Goal: Check status: Check status

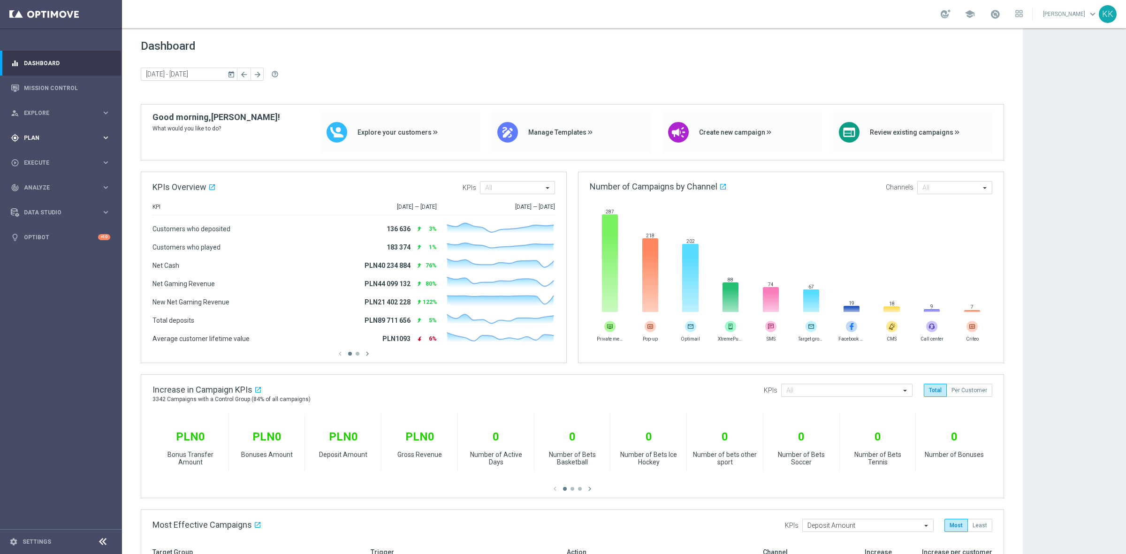
click at [73, 136] on span "Plan" at bounding box center [62, 138] width 77 height 6
click at [49, 156] on link "Target Groups" at bounding box center [60, 157] width 73 height 8
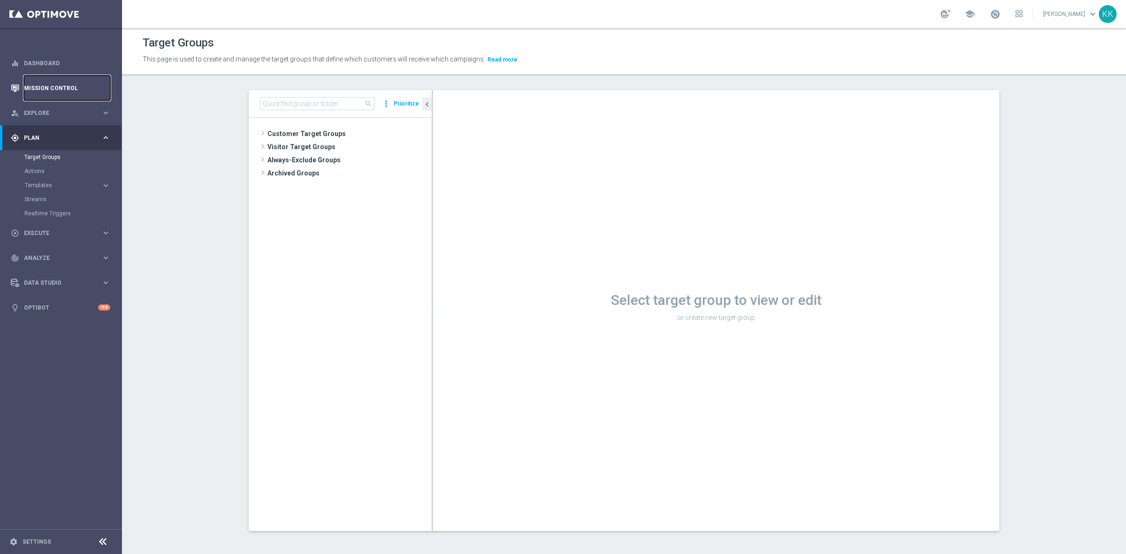
drag, startPoint x: 38, startPoint y: 90, endPoint x: 34, endPoint y: 98, distance: 8.8
click at [38, 90] on link "Mission Control" at bounding box center [67, 88] width 86 height 25
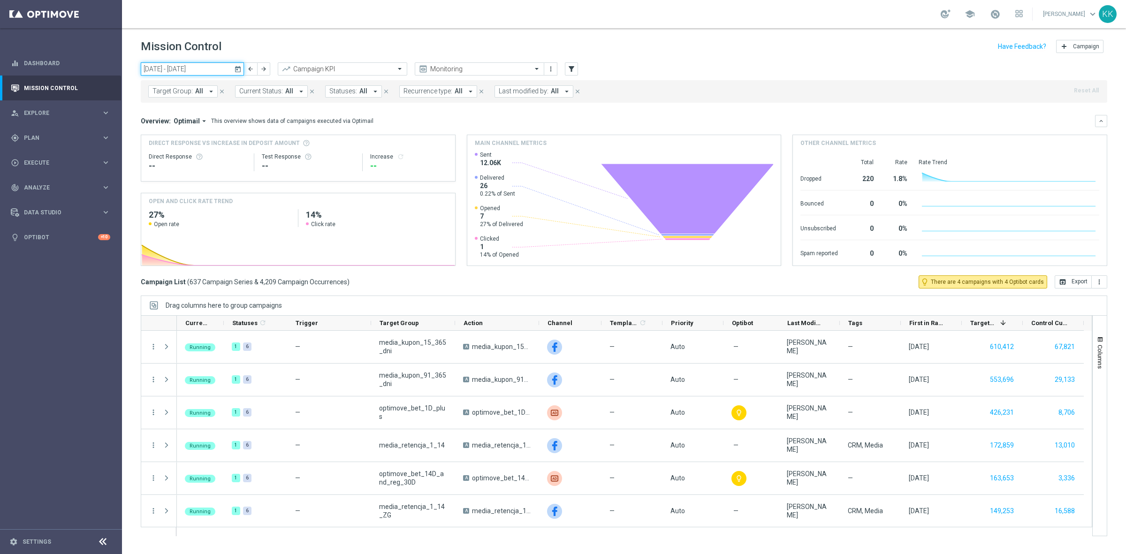
click at [186, 66] on input "[DATE] - [DATE]" at bounding box center [192, 68] width 103 height 13
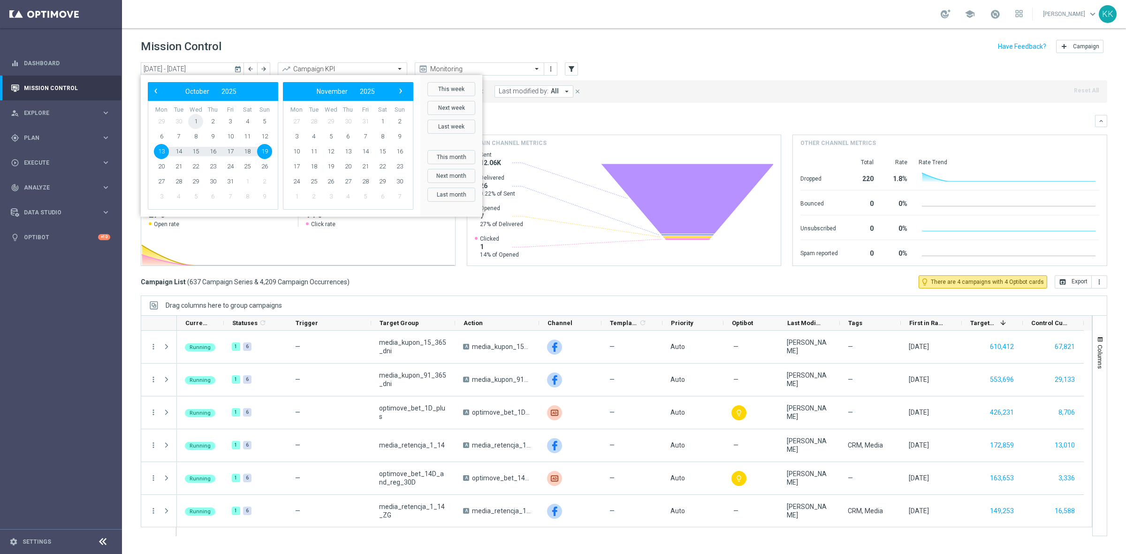
click at [192, 121] on span "1" at bounding box center [195, 121] width 15 height 15
click at [162, 152] on span "13" at bounding box center [161, 151] width 15 height 15
type input "[DATE] - [DATE]"
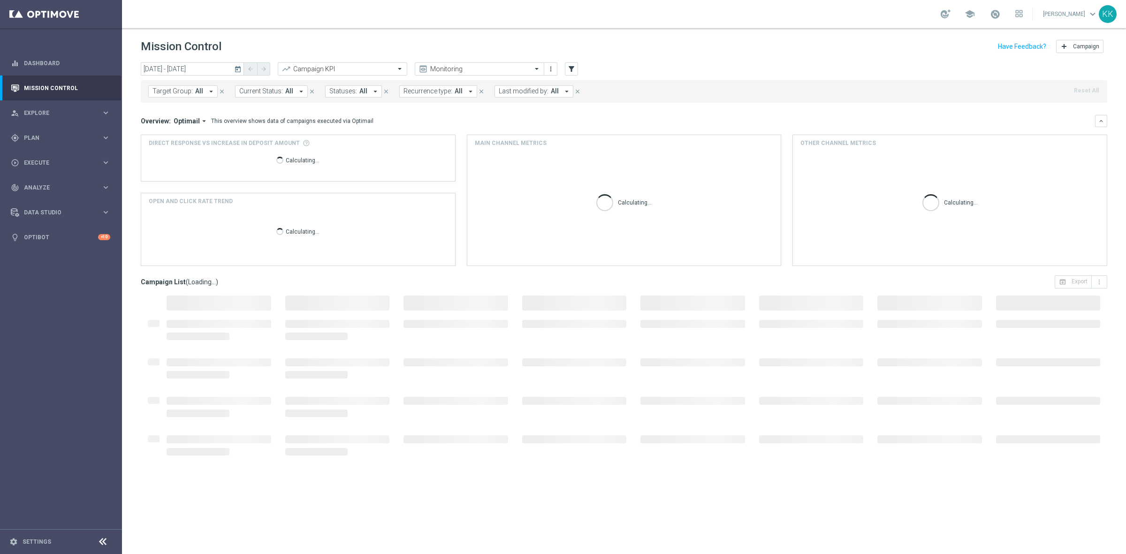
click at [184, 95] on button "Target Group: All arrow_drop_down" at bounding box center [182, 91] width 69 height 12
click at [204, 161] on div "D_ALL_TARGET_WAGER_CC 100% do 500 PLN ELMS_061025" at bounding box center [230, 154] width 155 height 15
type input "D_ALL_TARGET_WAGER_CC 100% do 500 PLN ELMS_061025"
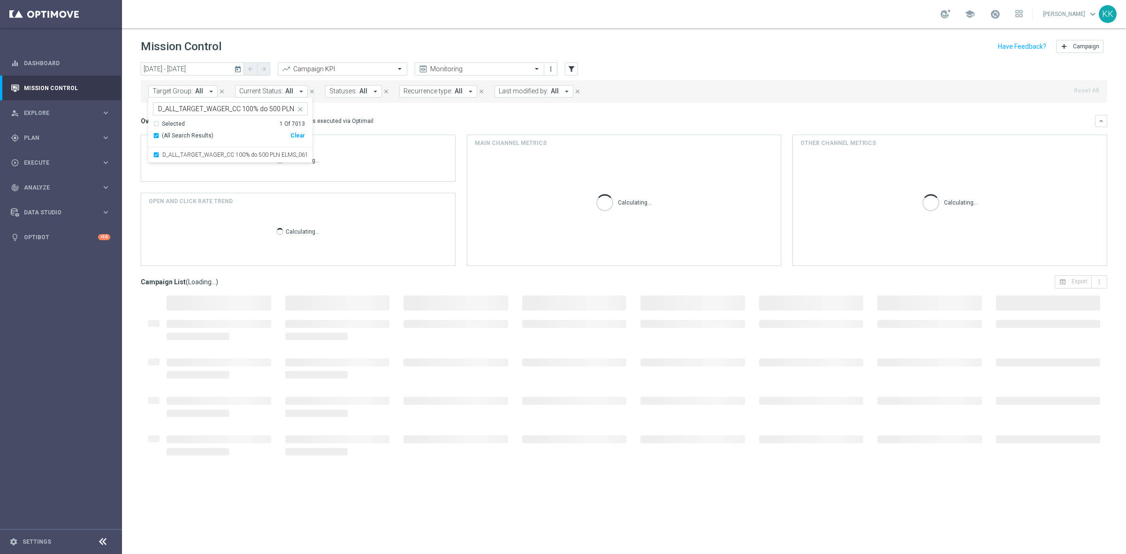
click at [320, 15] on div "school [PERSON_NAME] keyboard_arrow_down KK" at bounding box center [624, 14] width 1004 height 28
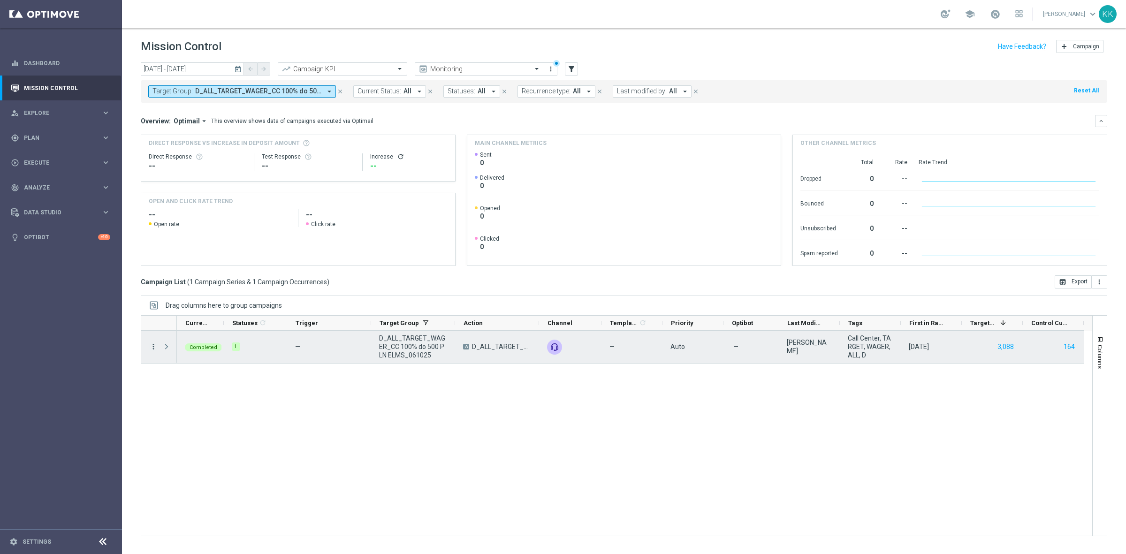
click at [151, 345] on icon "more_vert" at bounding box center [153, 347] width 8 height 8
click at [191, 367] on span "Campaign Metrics" at bounding box center [196, 366] width 49 height 7
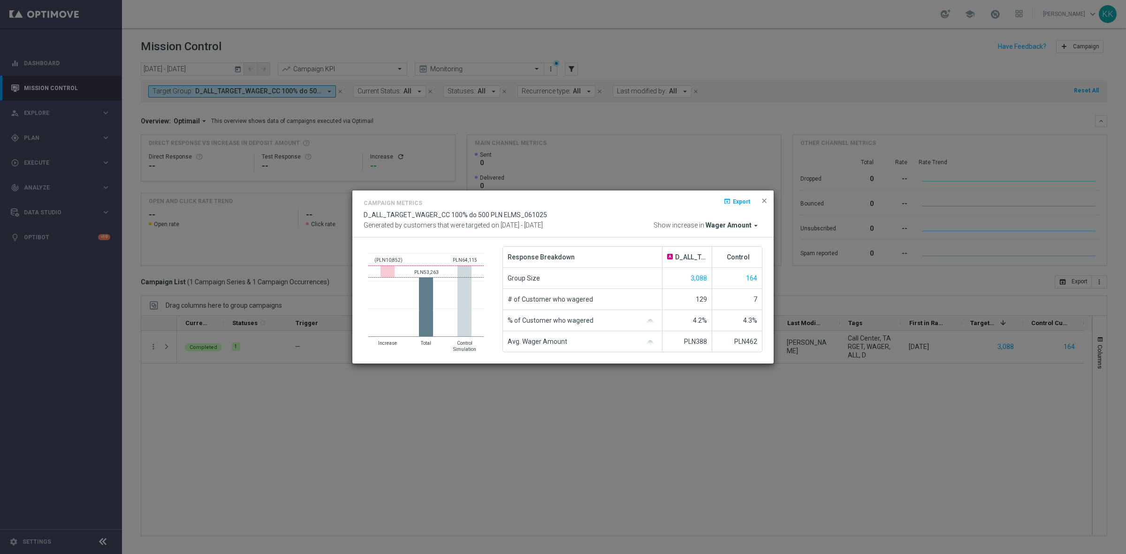
click at [745, 222] on span "Wager Amount" at bounding box center [729, 225] width 46 height 8
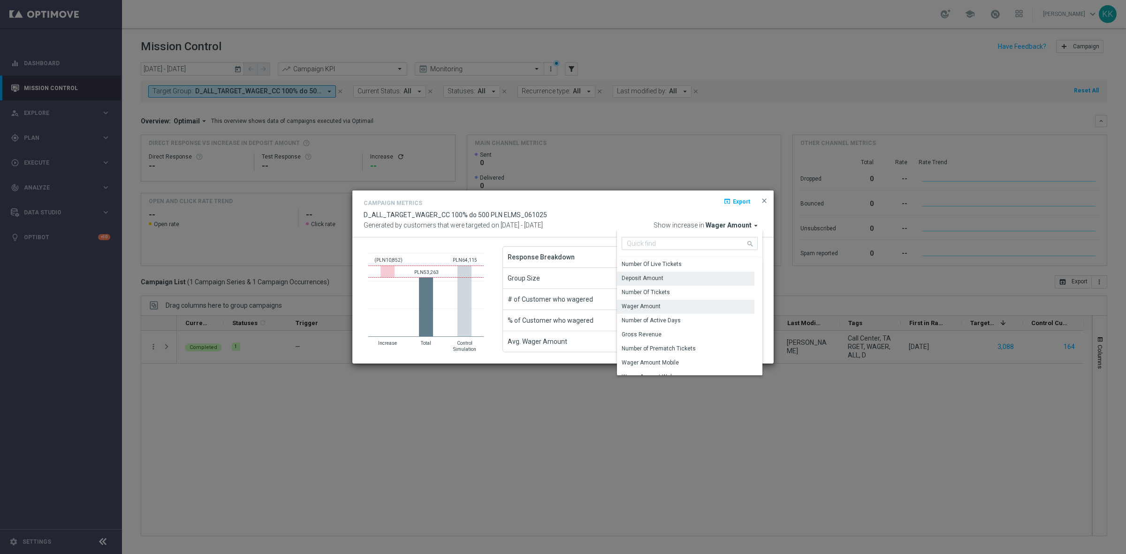
click at [681, 279] on div "Deposit Amount" at bounding box center [685, 278] width 137 height 13
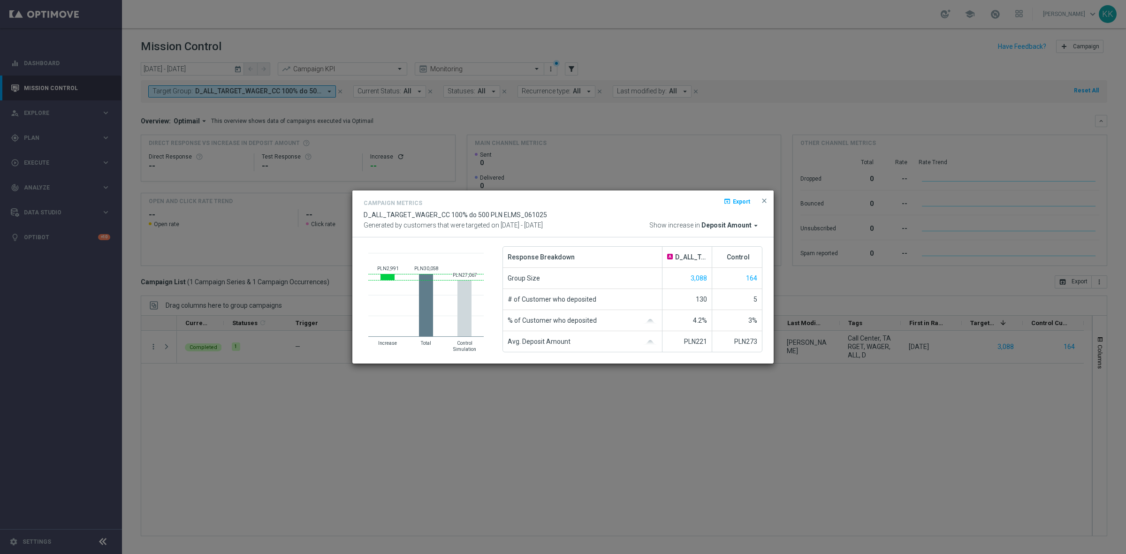
drag, startPoint x: 768, startPoint y: 199, endPoint x: 775, endPoint y: 190, distance: 12.0
click at [768, 199] on span "close" at bounding box center [765, 201] width 8 height 8
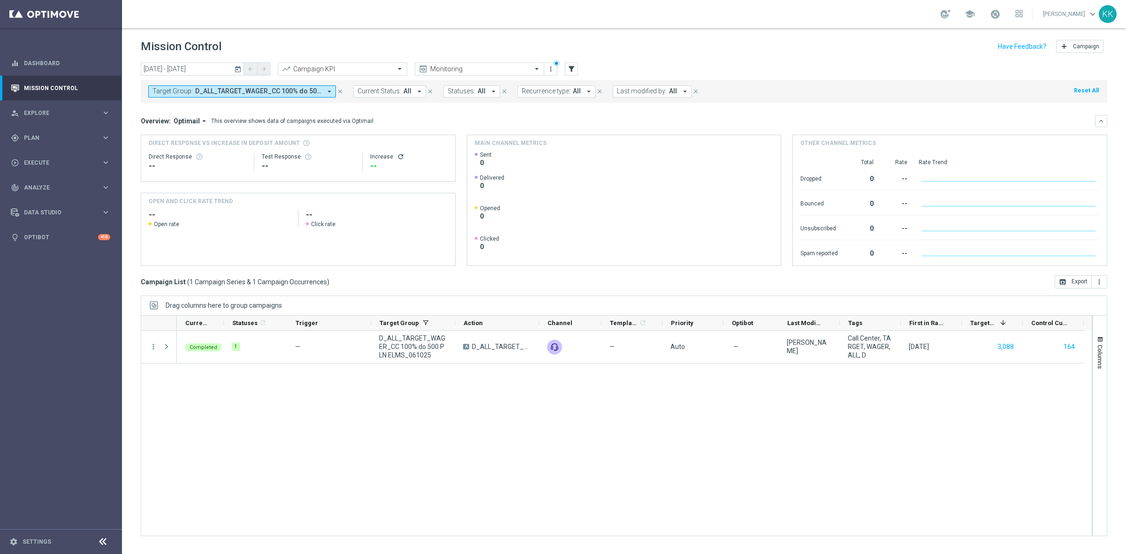
click at [189, 90] on span "Target Group:" at bounding box center [173, 91] width 40 height 8
click at [0, 0] on div "Clear" at bounding box center [0, 0] width 0 height 0
click at [183, 109] on input "text" at bounding box center [226, 109] width 137 height 8
paste input "C_MIN-LOW_TARGET_DEPO_50% do 200 PLN_PLMECZE_091025"
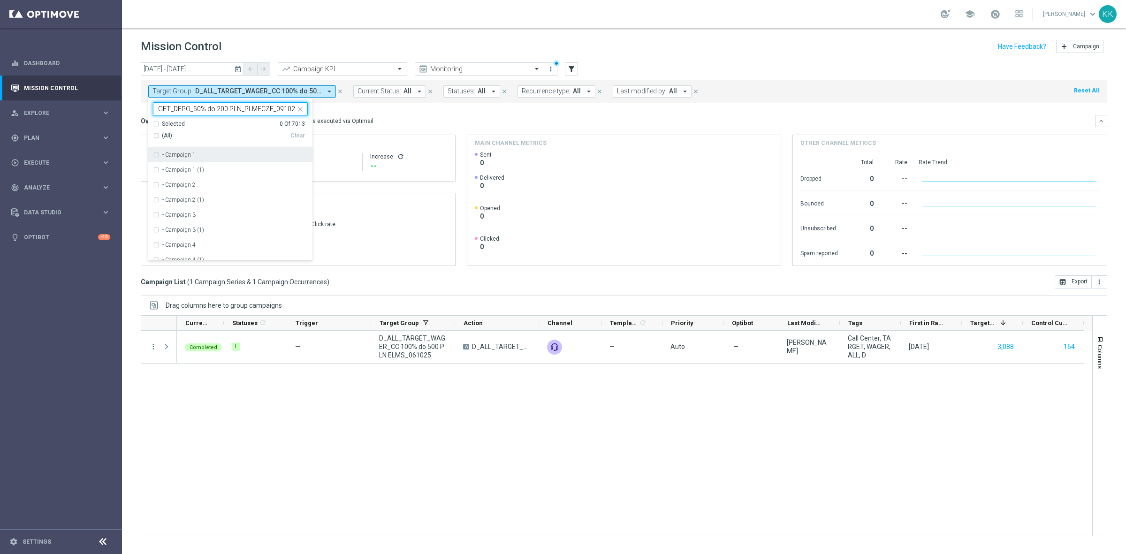
click at [183, 109] on input "C_MIN-LOW_TARGET_DEPO_50% do 200 PLN_PLMECZE_091025" at bounding box center [226, 109] width 137 height 8
click at [158, 153] on div "C_MIN-LOW_TARGET_DEPO_50% do 200 PLN_PLMECZE_091025" at bounding box center [230, 154] width 155 height 15
type input "C_MIN-LOW_TARGET_DEPO_50% do 200 PLN_PLMECZE_091025"
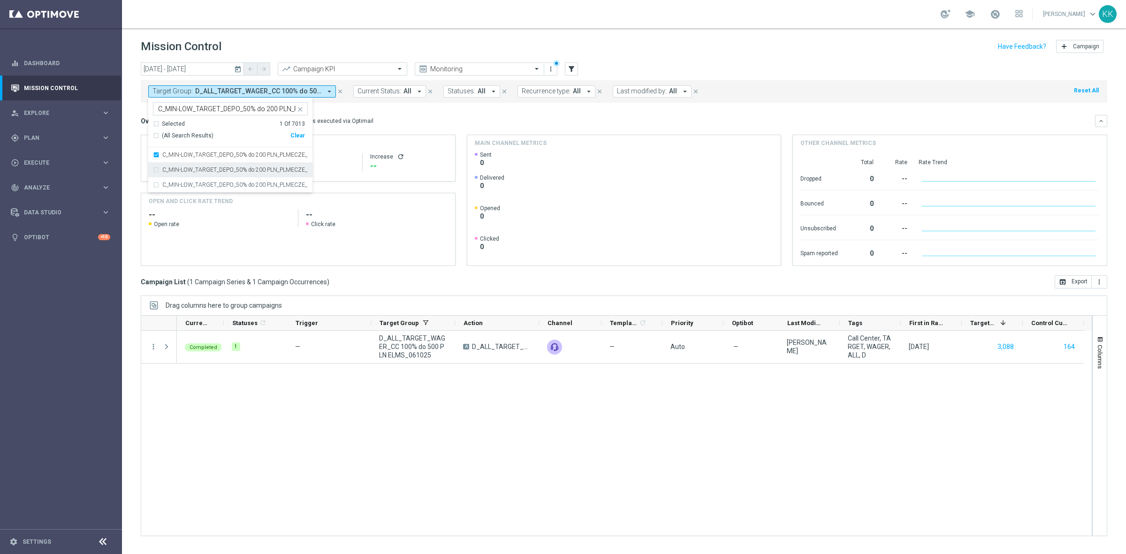
click at [366, 30] on header "Mission Control add Campaign" at bounding box center [624, 45] width 1004 height 34
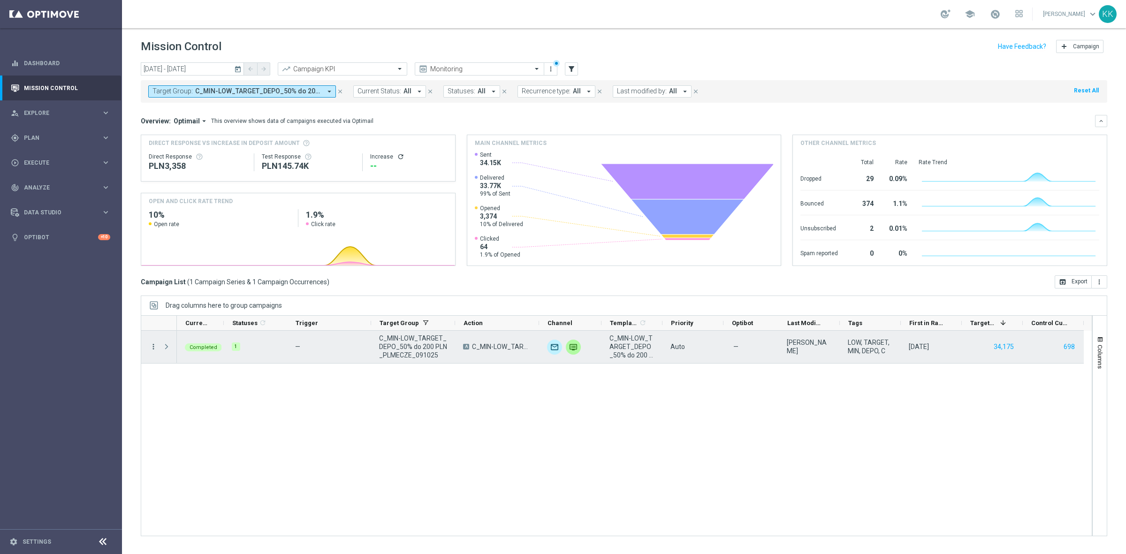
click at [149, 344] on icon "more_vert" at bounding box center [153, 347] width 8 height 8
click at [189, 378] on span "Channel Metrics" at bounding box center [194, 379] width 44 height 7
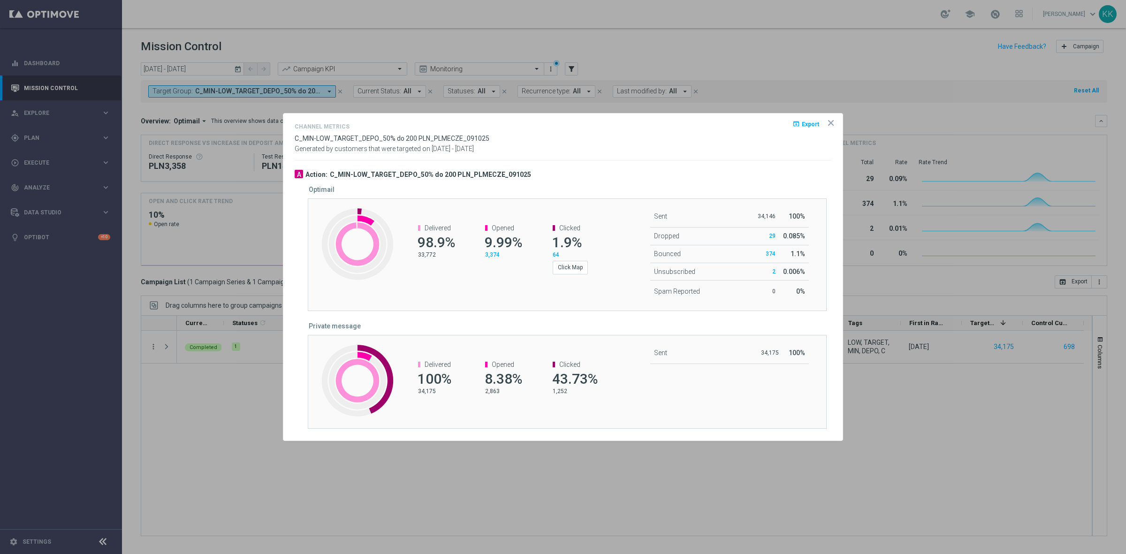
click at [829, 118] on icon "icon" at bounding box center [830, 122] width 9 height 9
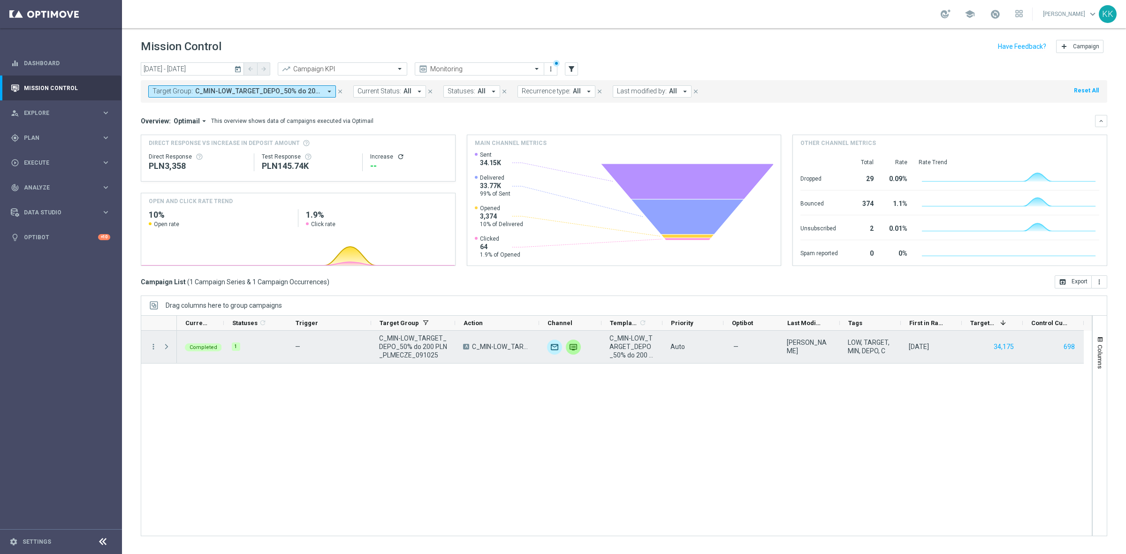
click at [152, 343] on icon "more_vert" at bounding box center [153, 347] width 8 height 8
click at [197, 364] on span "Campaign Metrics" at bounding box center [196, 366] width 49 height 7
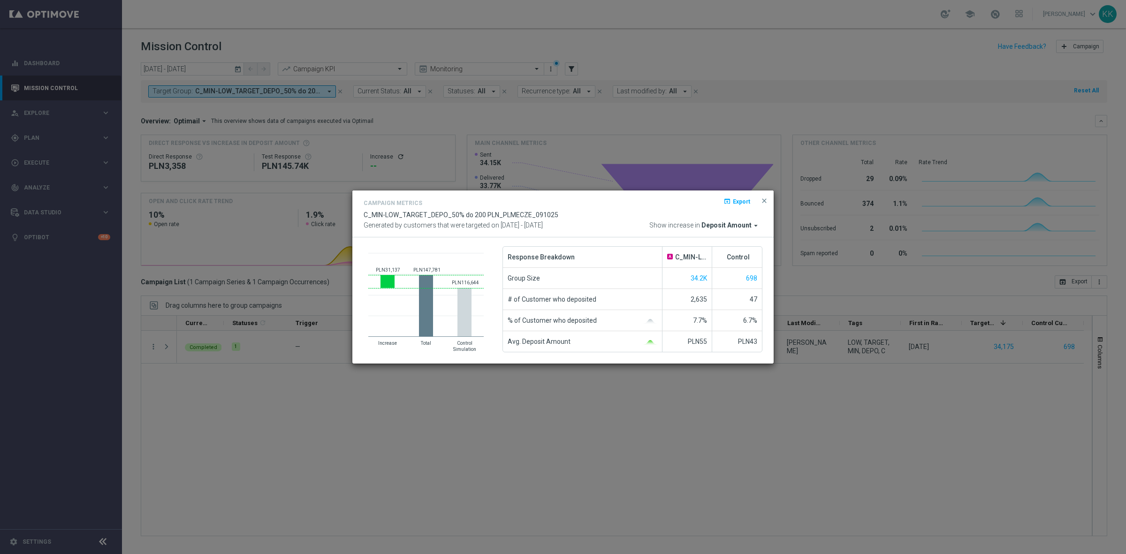
click at [755, 217] on div "Campaign Metrics open_in_browser Export C_MIN-LOW_TARGET_DEPO_50% do 200 PLN_PL…" at bounding box center [563, 214] width 399 height 33
click at [744, 224] on span "Deposit Amount" at bounding box center [727, 225] width 50 height 8
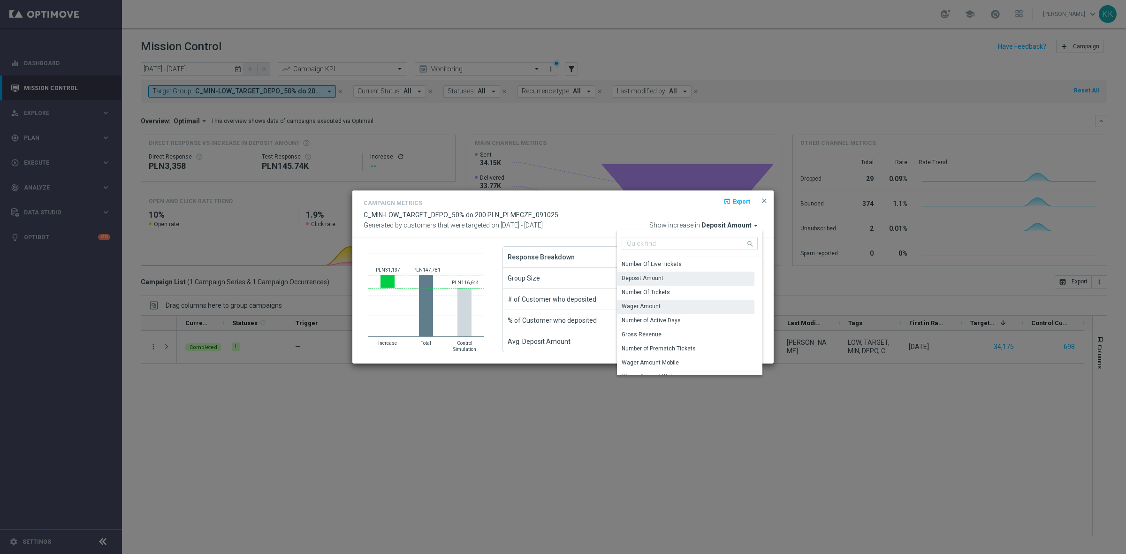
click at [656, 305] on div "Wager Amount" at bounding box center [641, 306] width 39 height 8
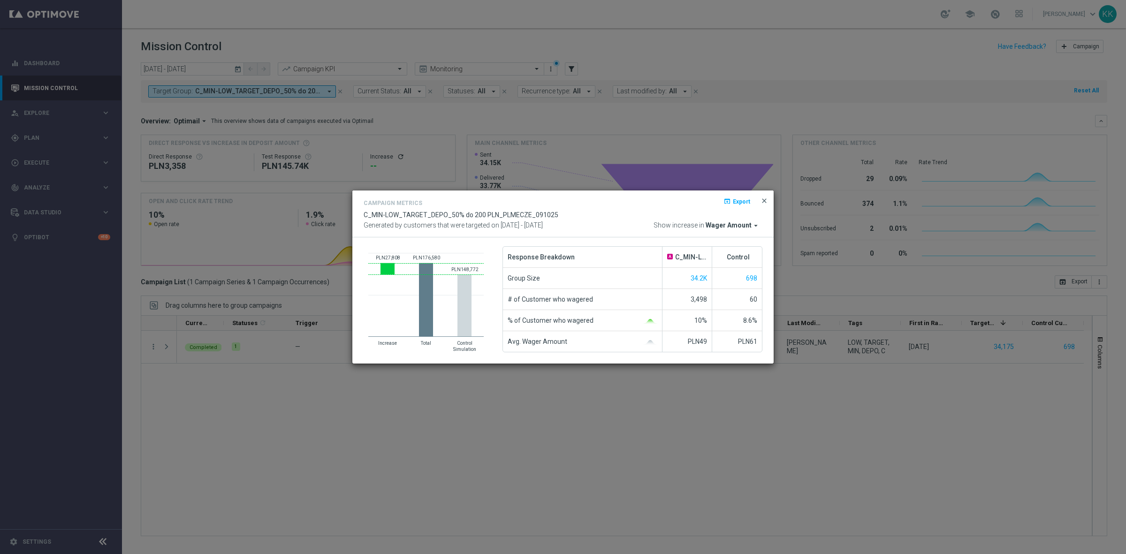
click at [763, 202] on span "close" at bounding box center [765, 201] width 8 height 8
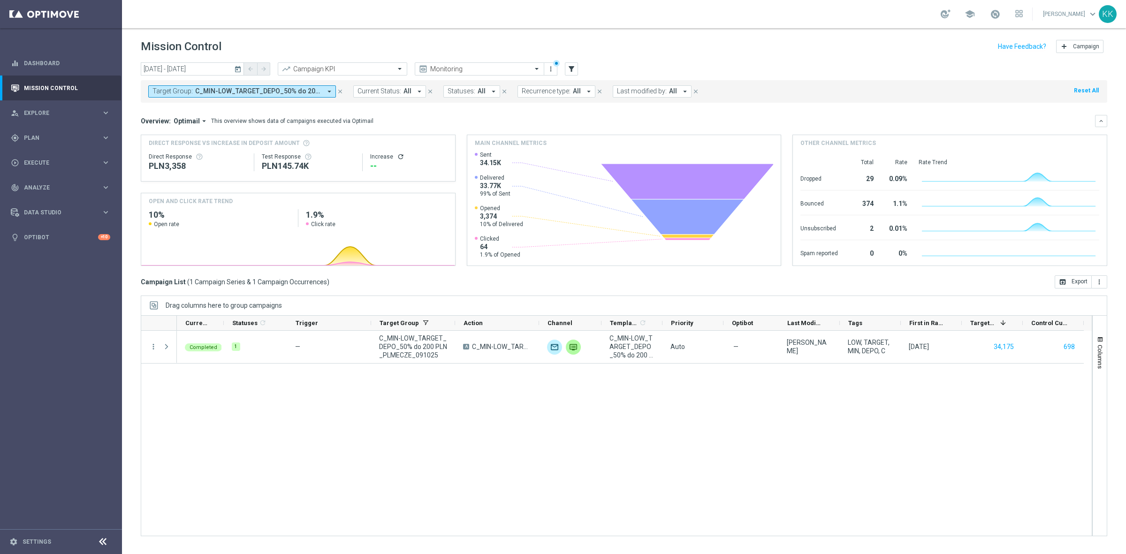
click at [181, 88] on span "Target Group:" at bounding box center [173, 91] width 40 height 8
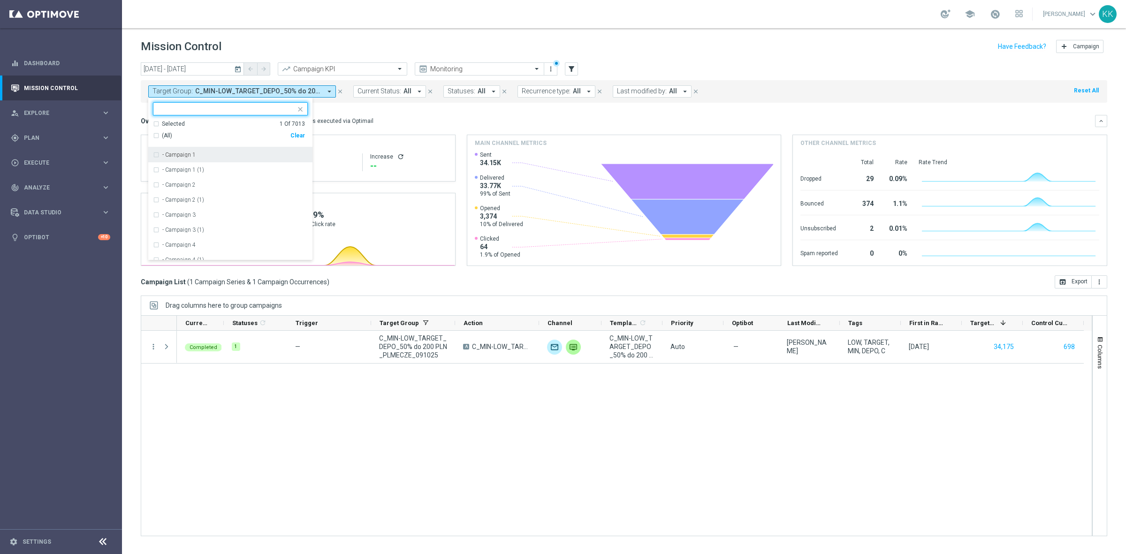
click at [0, 0] on div "Clear" at bounding box center [0, 0] width 0 height 0
click at [194, 101] on div "Selected 0 Of 7013 (All) Clear - Campaign 1 - Campaign 1 (1) - Campaign 2 - Cam…" at bounding box center [230, 179] width 164 height 163
click at [210, 109] on input "text" at bounding box center [226, 109] width 137 height 8
paste input "C_MED-HIGH_TARGET_DEPO_50% do 500 PLN_PLMECZE_091025"
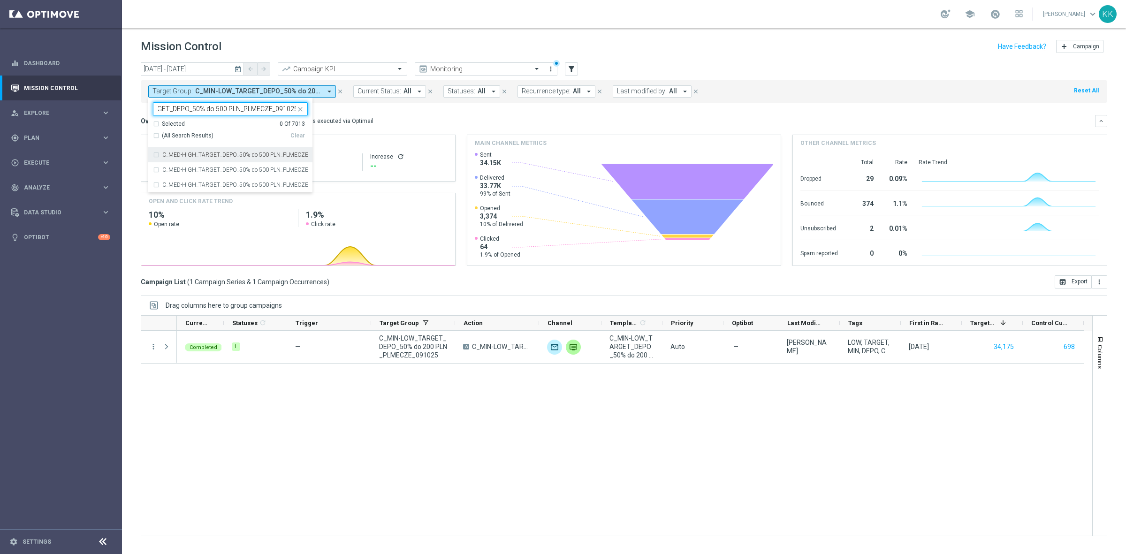
click at [157, 152] on div "C_MED-HIGH_TARGET_DEPO_50% do 500 PLN_PLMECZE_091025" at bounding box center [230, 154] width 155 height 15
type input "C_MED-HIGH_TARGET_DEPO_50% do 500 PLN_PLMECZE_091025"
click at [334, 36] on header "Mission Control add Campaign" at bounding box center [624, 45] width 1004 height 34
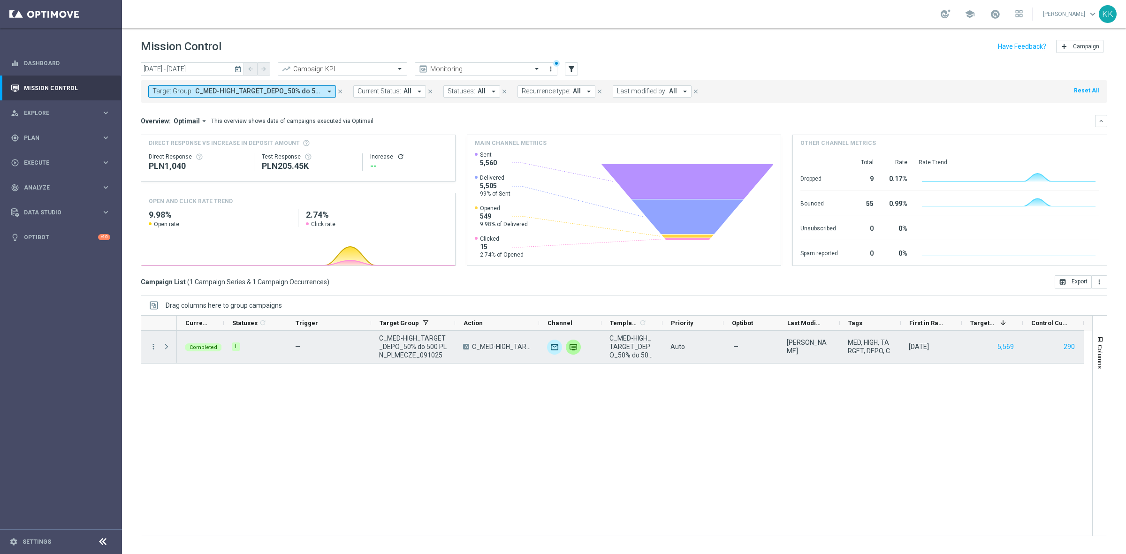
click at [156, 341] on div "more_vert" at bounding box center [149, 347] width 17 height 32
click at [146, 357] on div "more_vert" at bounding box center [149, 347] width 17 height 32
click at [152, 348] on icon "more_vert" at bounding box center [153, 347] width 8 height 8
click at [182, 364] on span "Campaign Metrics" at bounding box center [196, 366] width 49 height 7
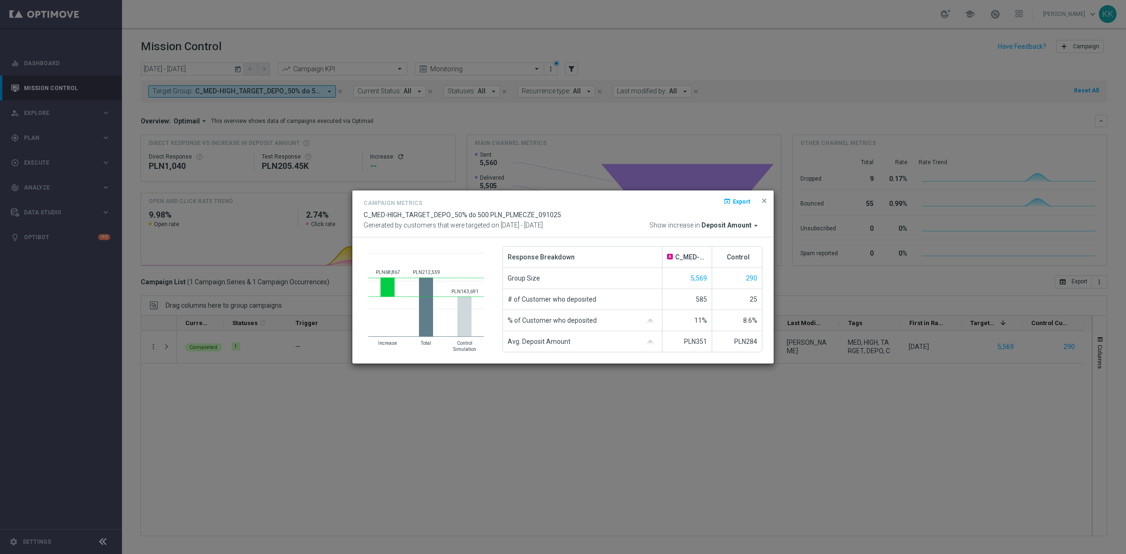
click at [716, 224] on span "Deposit Amount" at bounding box center [727, 225] width 50 height 8
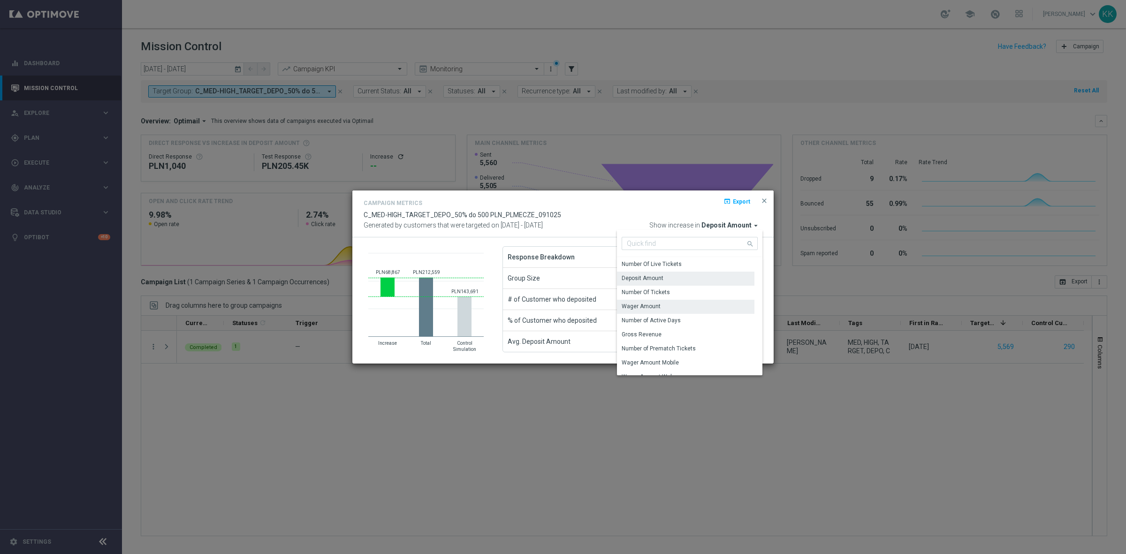
click at [653, 305] on div "Wager Amount" at bounding box center [641, 306] width 39 height 8
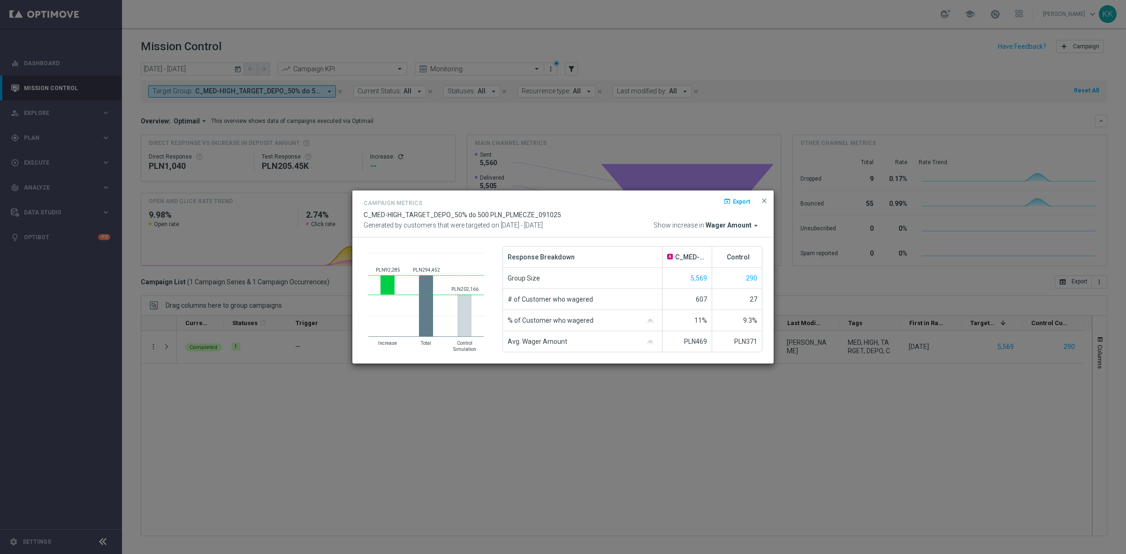
click at [733, 223] on span "Wager Amount" at bounding box center [729, 225] width 46 height 8
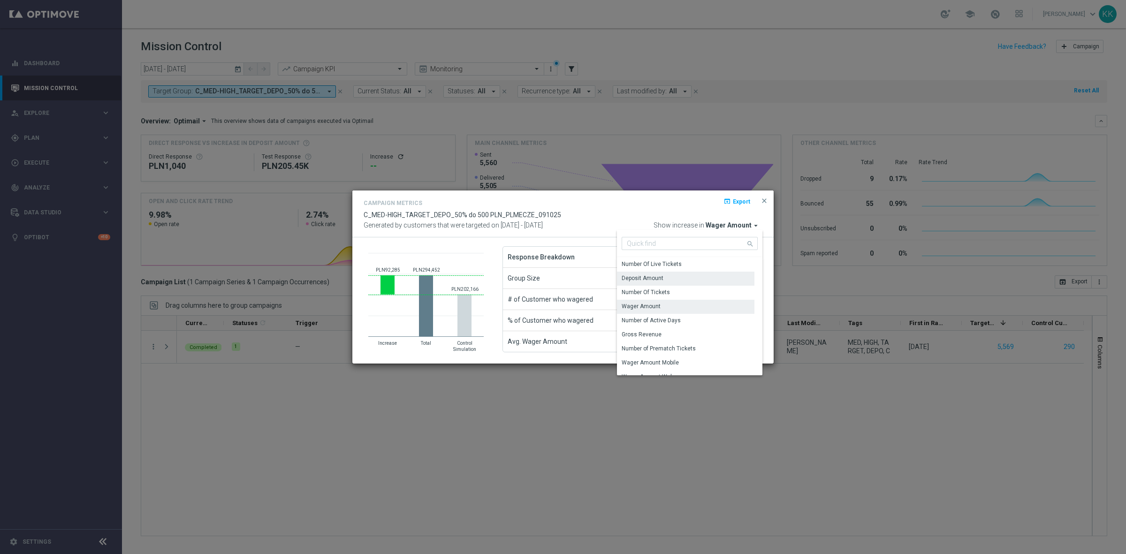
click at [682, 277] on div "Deposit Amount" at bounding box center [685, 278] width 137 height 13
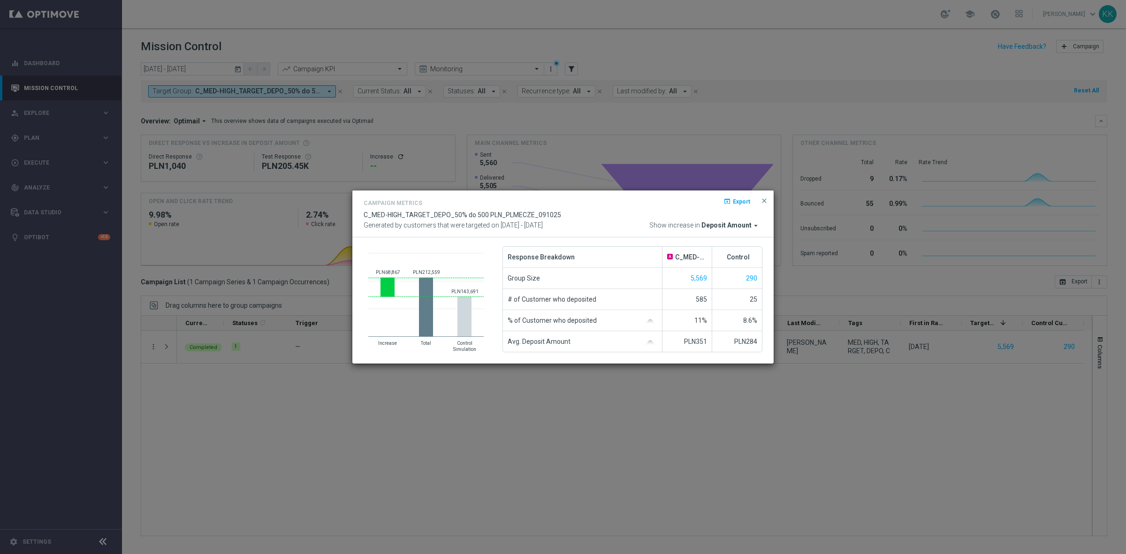
drag, startPoint x: 761, startPoint y: 202, endPoint x: 770, endPoint y: 203, distance: 9.4
click at [761, 202] on span "close" at bounding box center [765, 201] width 8 height 8
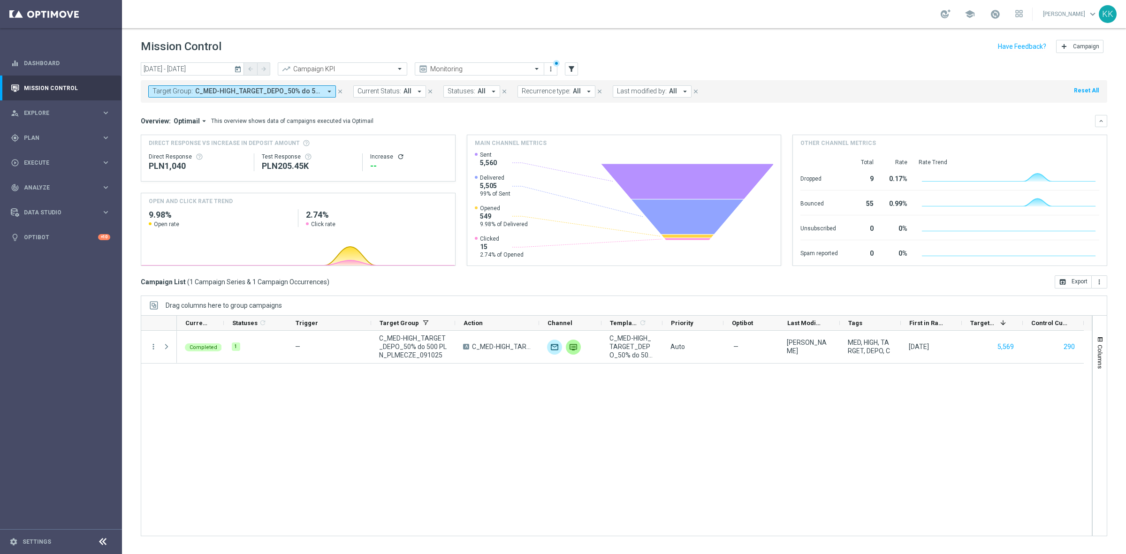
drag, startPoint x: 169, startPoint y: 92, endPoint x: 176, endPoint y: 97, distance: 8.6
click at [169, 92] on span "Target Group:" at bounding box center [173, 91] width 40 height 8
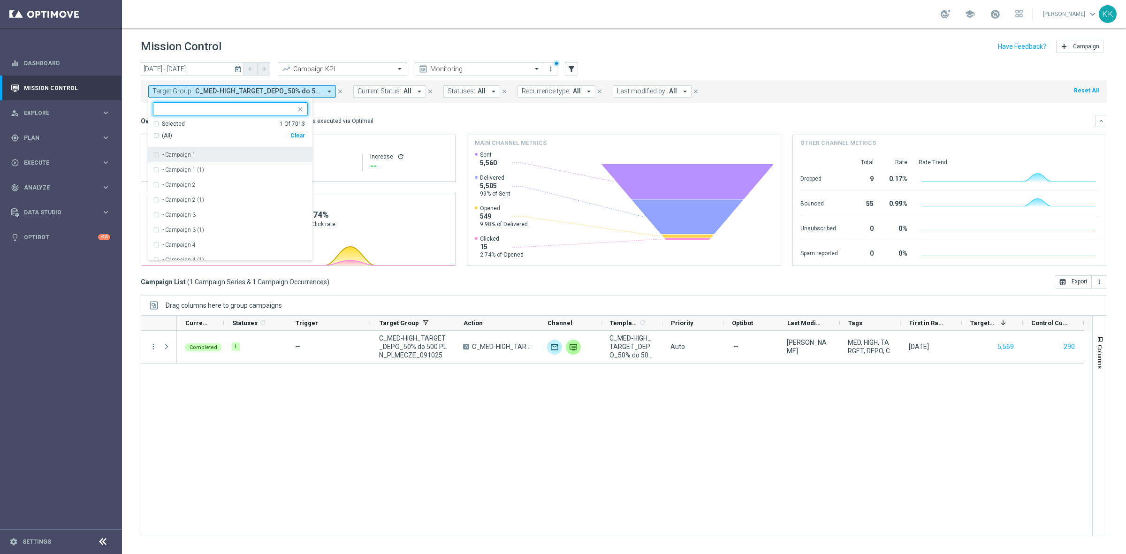
click at [299, 131] on div "(All) Clear" at bounding box center [229, 135] width 152 height 15
click at [0, 0] on div "Clear" at bounding box center [0, 0] width 0 height 0
click at [195, 109] on input "text" at bounding box center [226, 109] width 137 height 8
paste input "D_MIN-LOW_TARGET_DEPO_100% do 200 PLN_PLMECZE_091025"
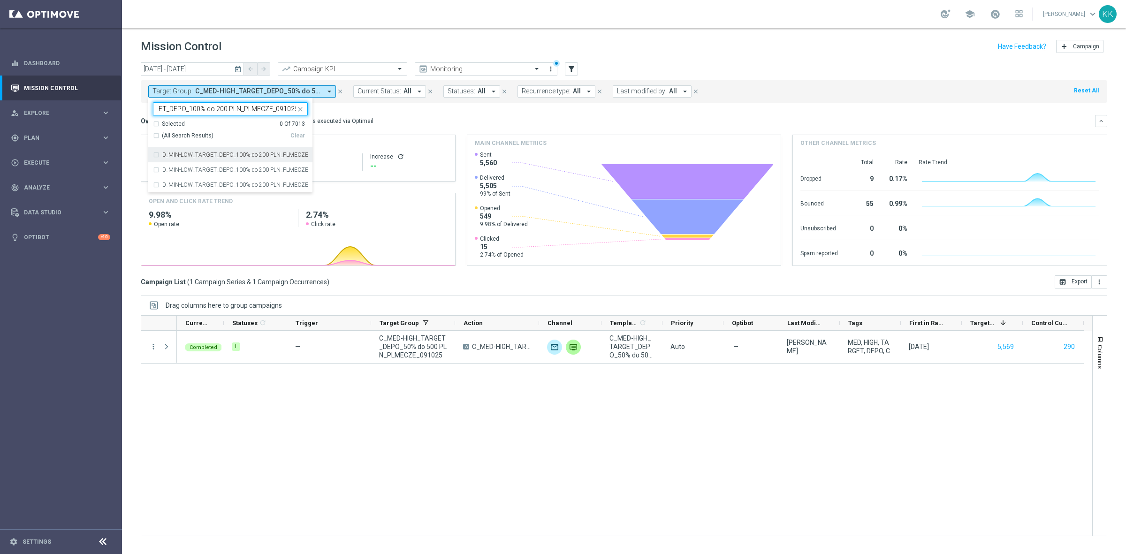
click at [156, 153] on div "D_MIN-LOW_TARGET_DEPO_100% do 200 PLN_PLMECZE_091025" at bounding box center [230, 154] width 155 height 15
type input "D_MIN-LOW_TARGET_DEPO_100% do 200 PLN_PLMECZE_091025"
click at [355, 33] on header "Mission Control add Campaign" at bounding box center [624, 45] width 1004 height 34
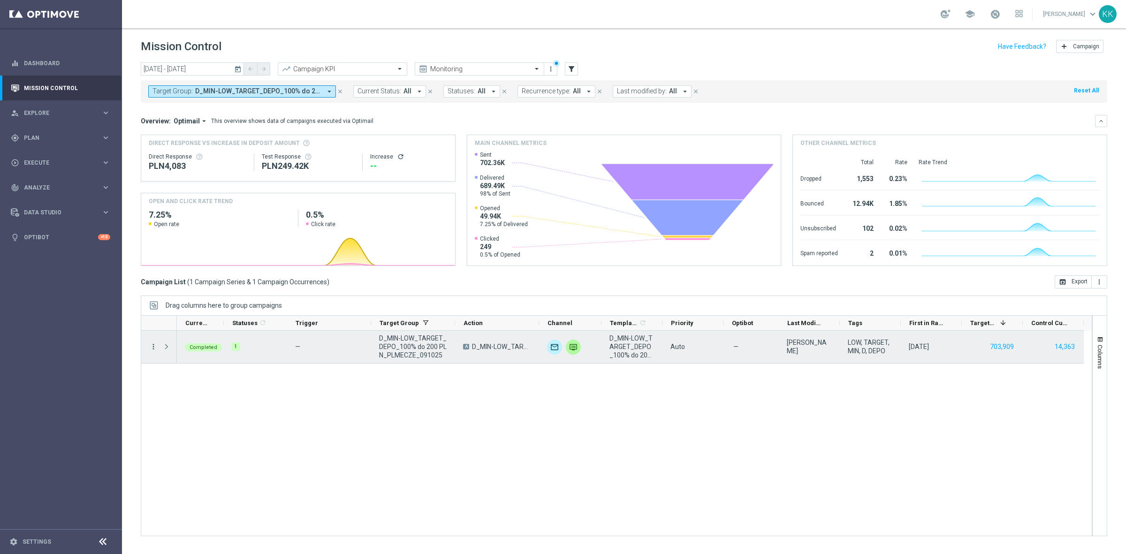
click at [153, 345] on icon "more_vert" at bounding box center [153, 347] width 8 height 8
click at [177, 371] on div "show_chart Campaign Metrics" at bounding box center [211, 366] width 106 height 13
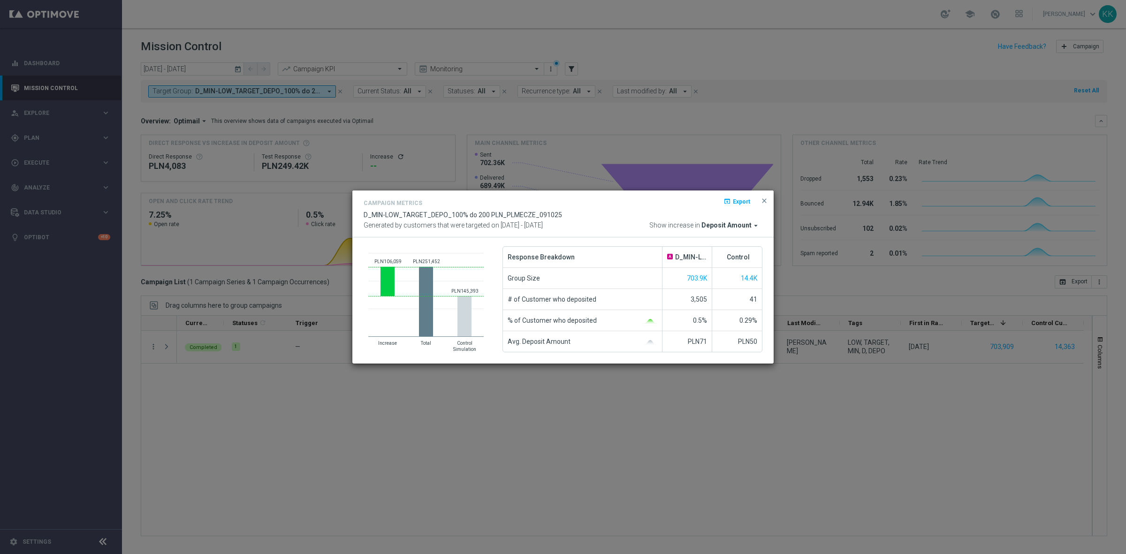
click at [730, 228] on span "Deposit Amount" at bounding box center [727, 225] width 50 height 8
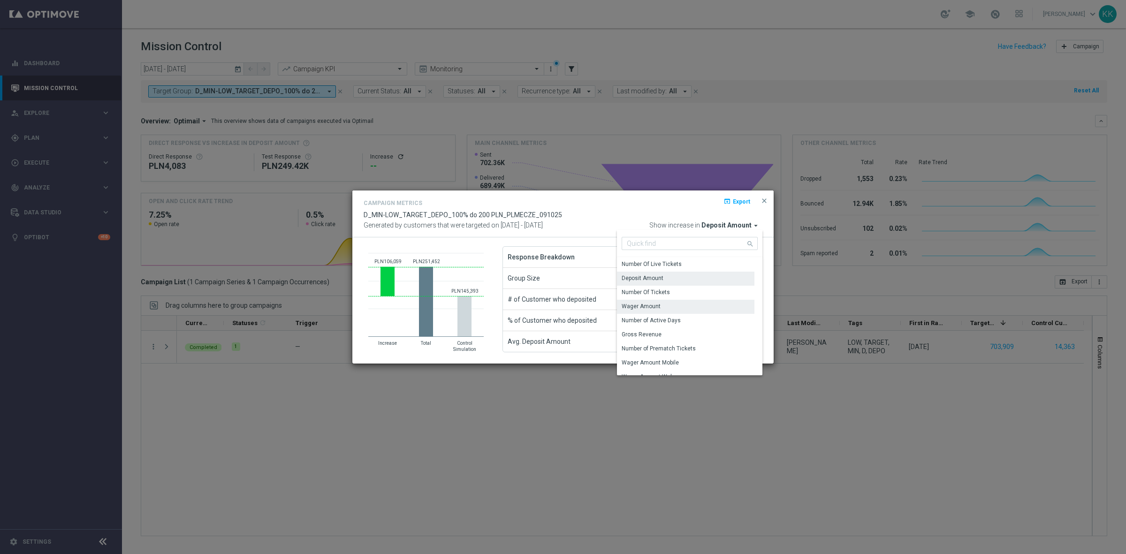
click at [657, 306] on div "Wager Amount" at bounding box center [641, 306] width 39 height 8
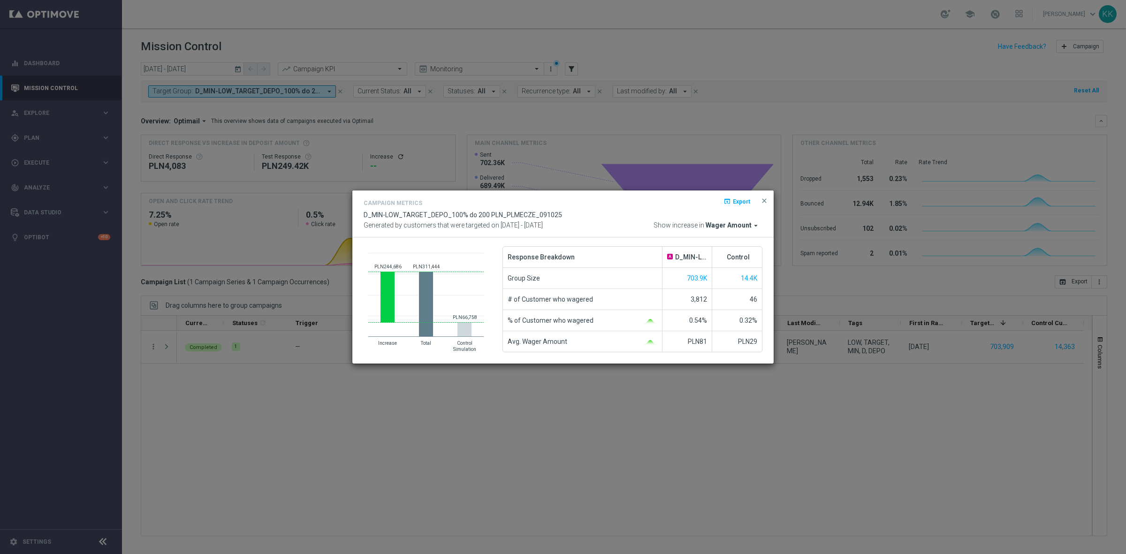
click at [716, 223] on span "Wager Amount" at bounding box center [729, 225] width 46 height 8
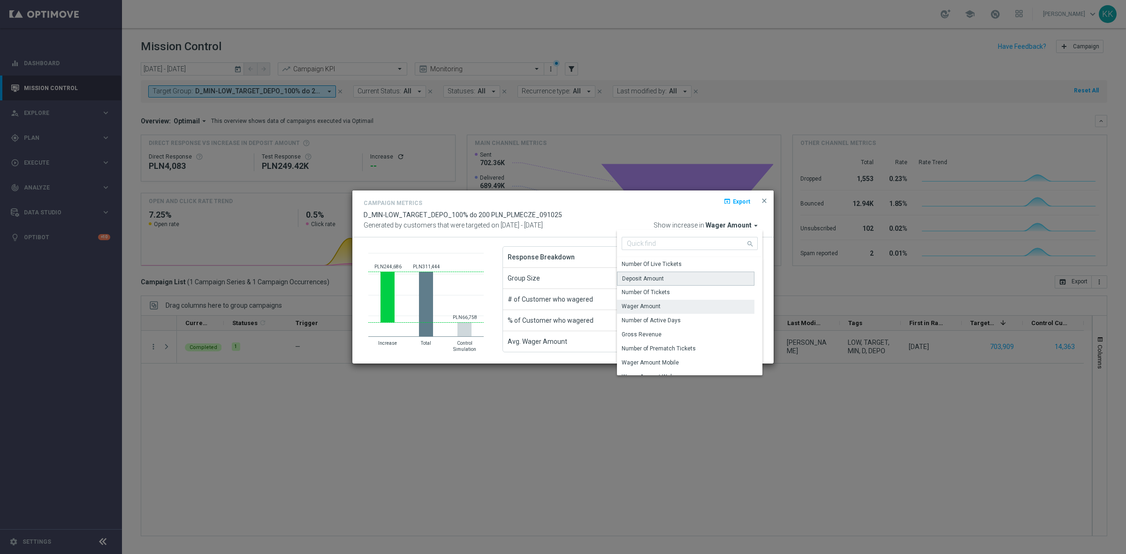
click at [657, 279] on div "Deposit Amount" at bounding box center [643, 279] width 42 height 8
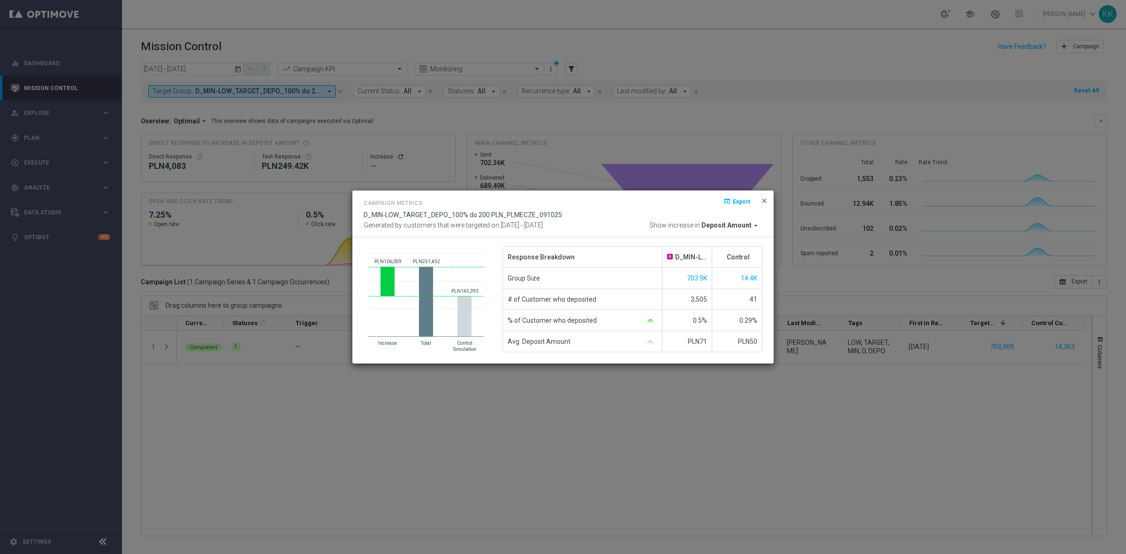
click at [766, 198] on span "close" at bounding box center [765, 201] width 8 height 8
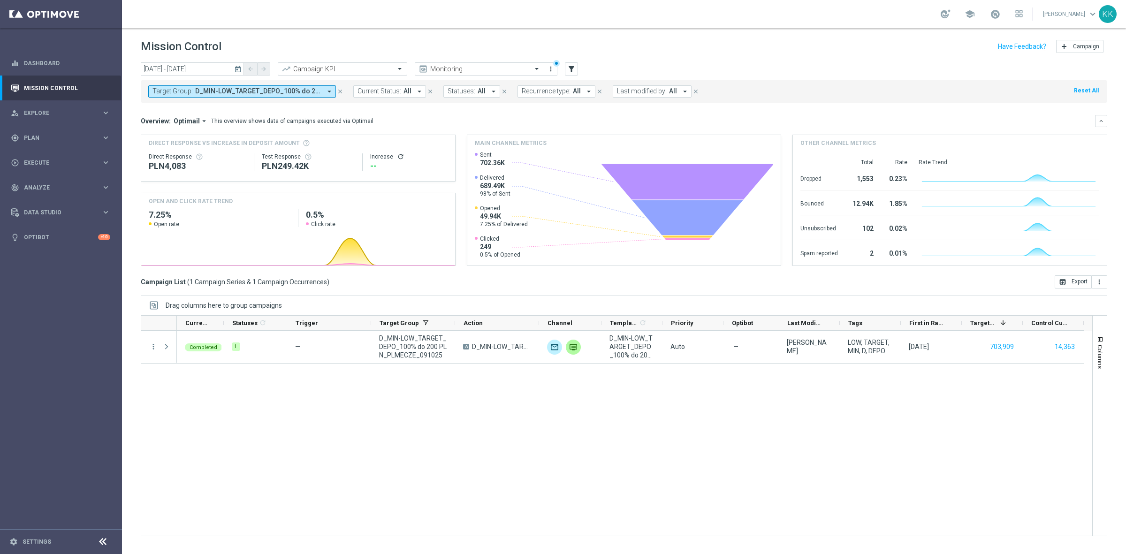
click at [310, 88] on span "D_MIN-LOW_TARGET_DEPO_100% do 200 PLN_PLMECZE_091025" at bounding box center [258, 91] width 126 height 8
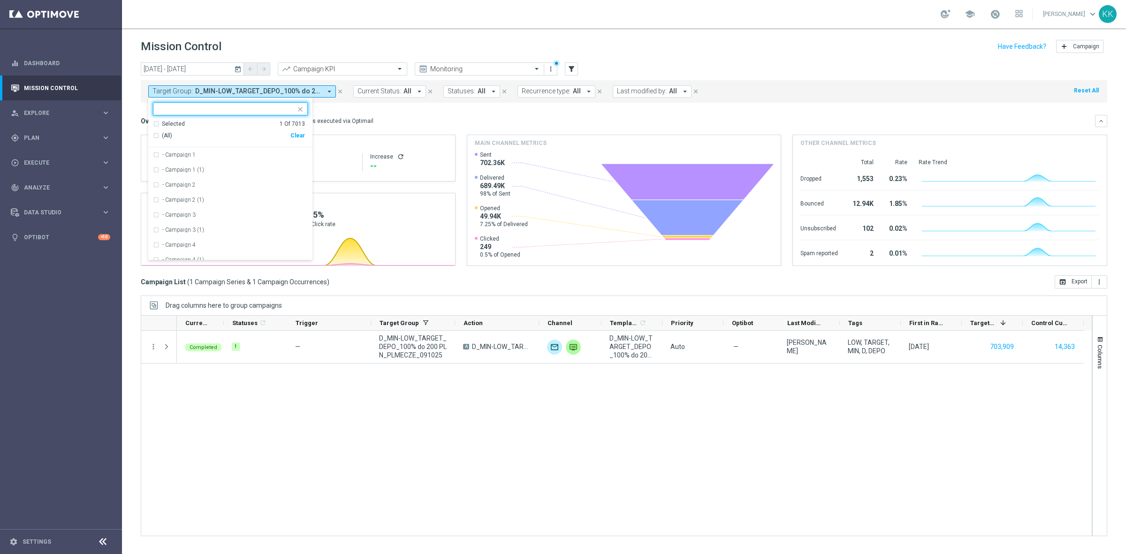
click at [0, 0] on div "Clear" at bounding box center [0, 0] width 0 height 0
click at [229, 104] on div at bounding box center [224, 109] width 142 height 12
paste input "D_MED-HIGH_TARGET_DEPO_100% do 500 PLN_PLMECZE_091025"
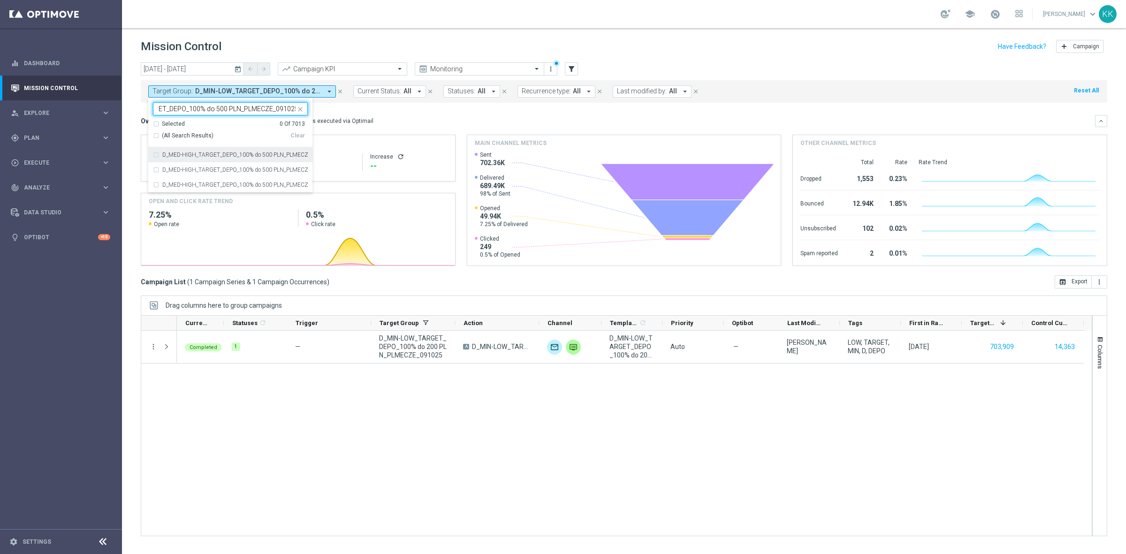
click at [212, 154] on label "D_MED-HIGH_TARGET_DEPO_100% do 500 PLN_PLMECZE_091025" at bounding box center [234, 155] width 145 height 6
type input "D_MED-HIGH_TARGET_DEPO_100% do 500 PLN_PLMECZE_091025"
click at [362, 28] on header "Mission Control add Campaign" at bounding box center [624, 45] width 1004 height 34
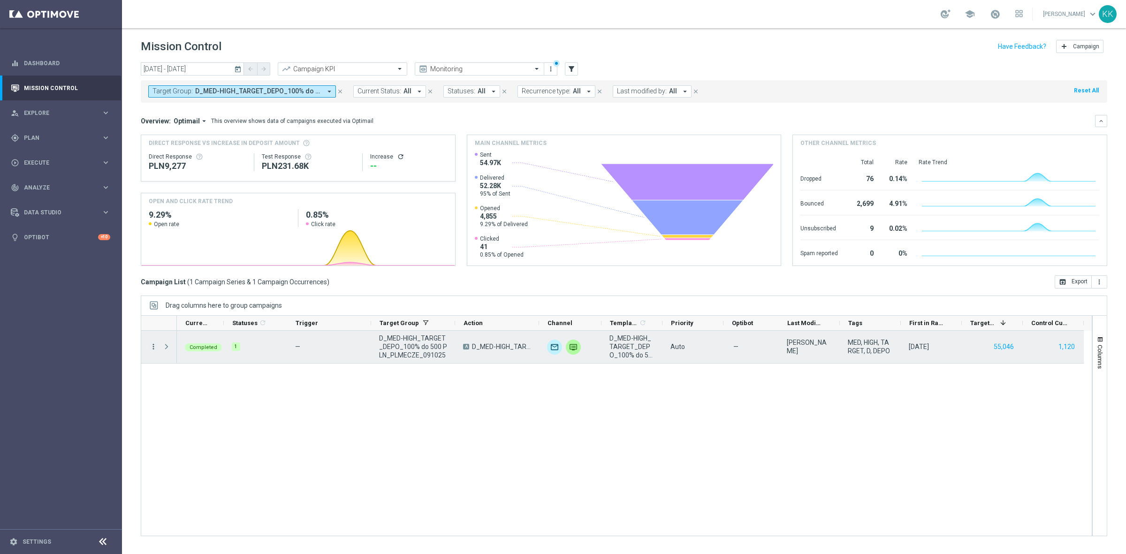
click at [151, 343] on icon "more_vert" at bounding box center [153, 347] width 8 height 8
click at [172, 367] on span "Campaign Metrics" at bounding box center [196, 366] width 49 height 7
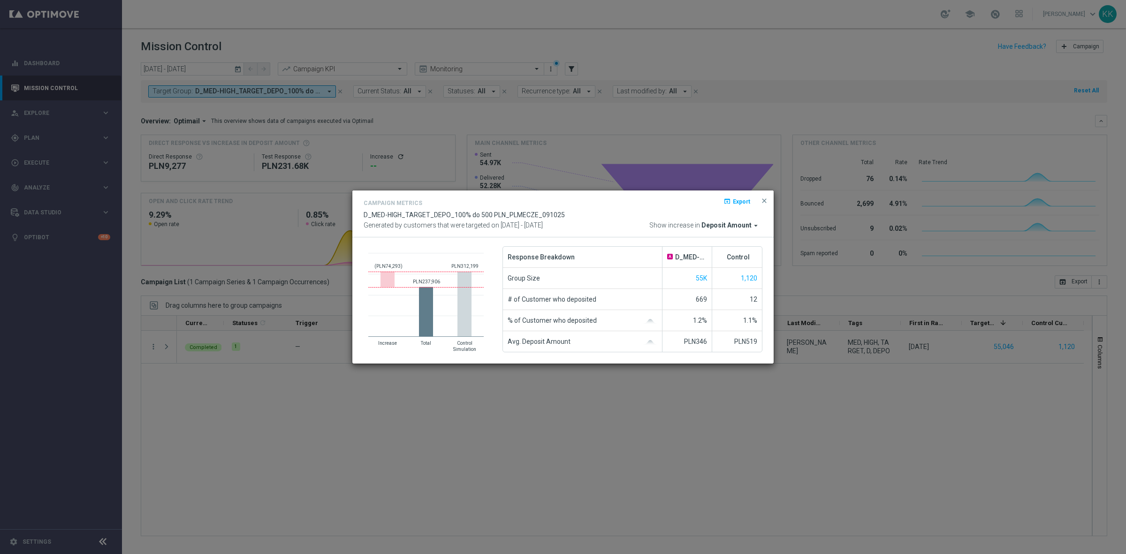
click at [723, 219] on div "Campaign Metrics open_in_browser Export D_MED-HIGH_TARGET_DEPO_100% do 500 PLN_…" at bounding box center [563, 214] width 399 height 33
click at [723, 225] on span "Deposit Amount" at bounding box center [727, 225] width 50 height 8
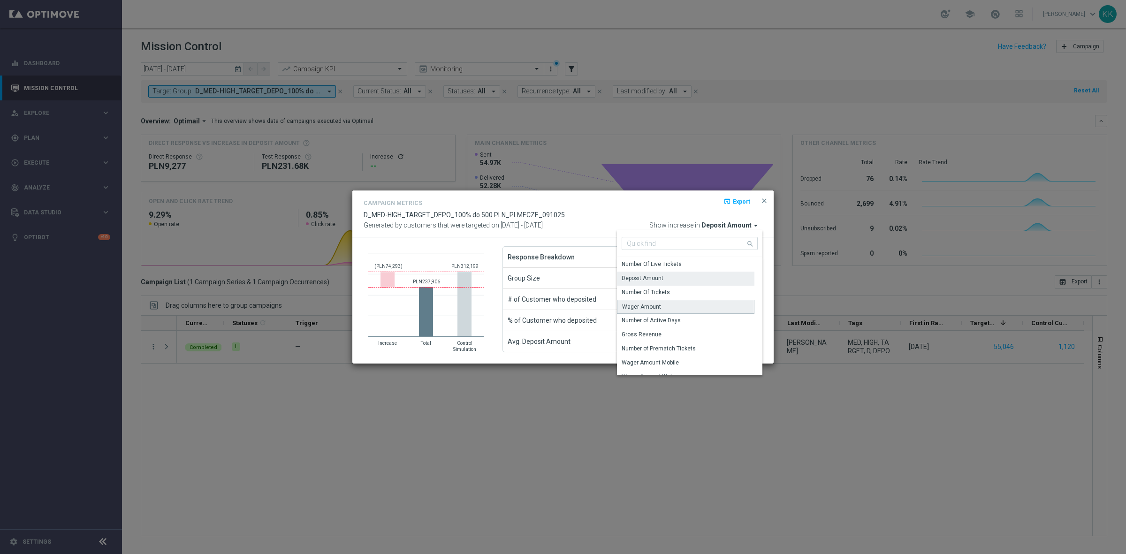
click at [670, 303] on div "Wager Amount" at bounding box center [685, 307] width 137 height 14
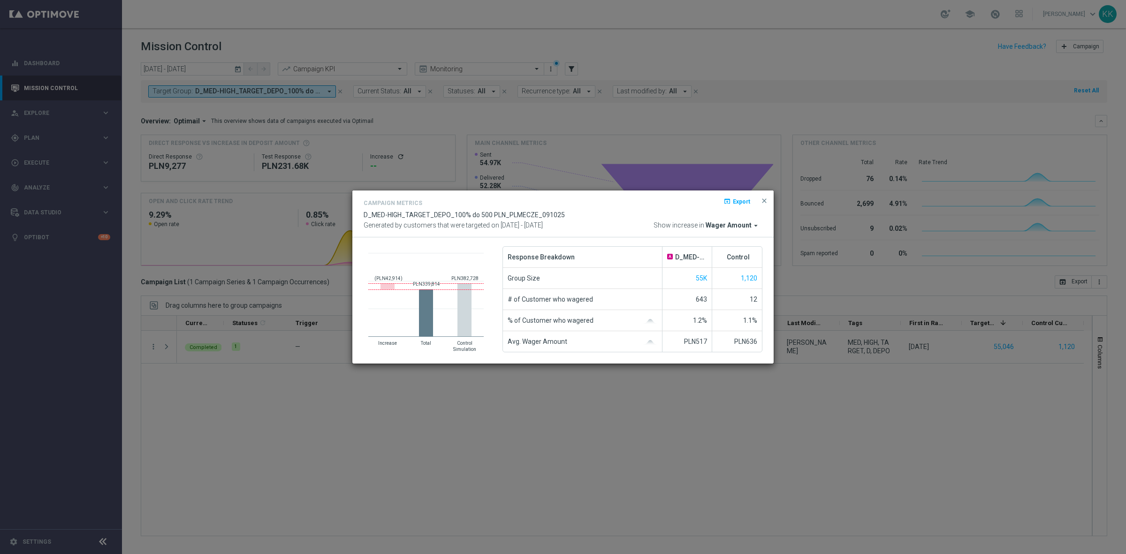
click at [745, 225] on span "Wager Amount" at bounding box center [729, 225] width 46 height 8
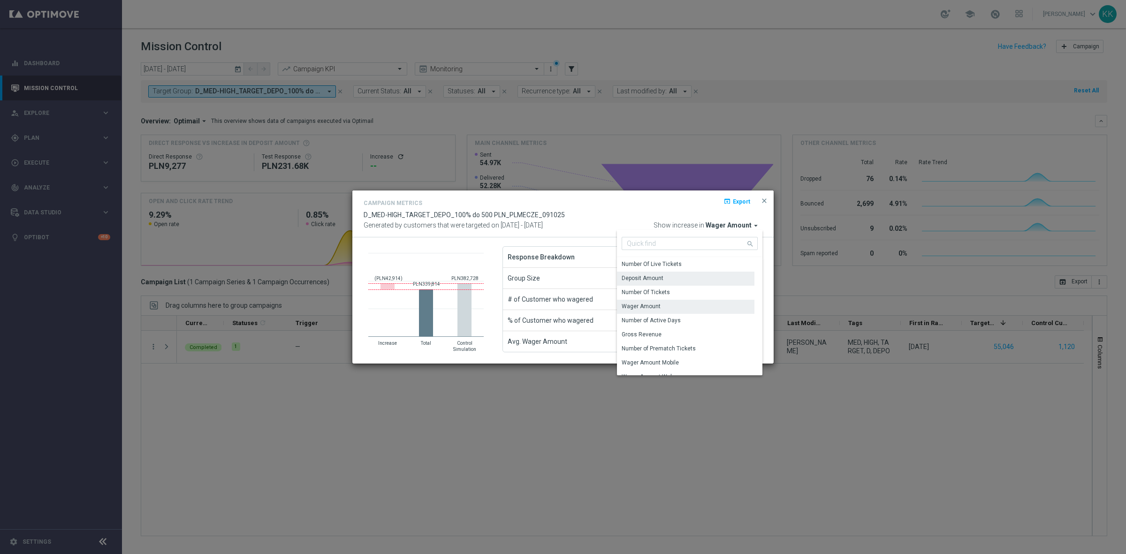
click at [673, 275] on div "Deposit Amount" at bounding box center [685, 278] width 137 height 13
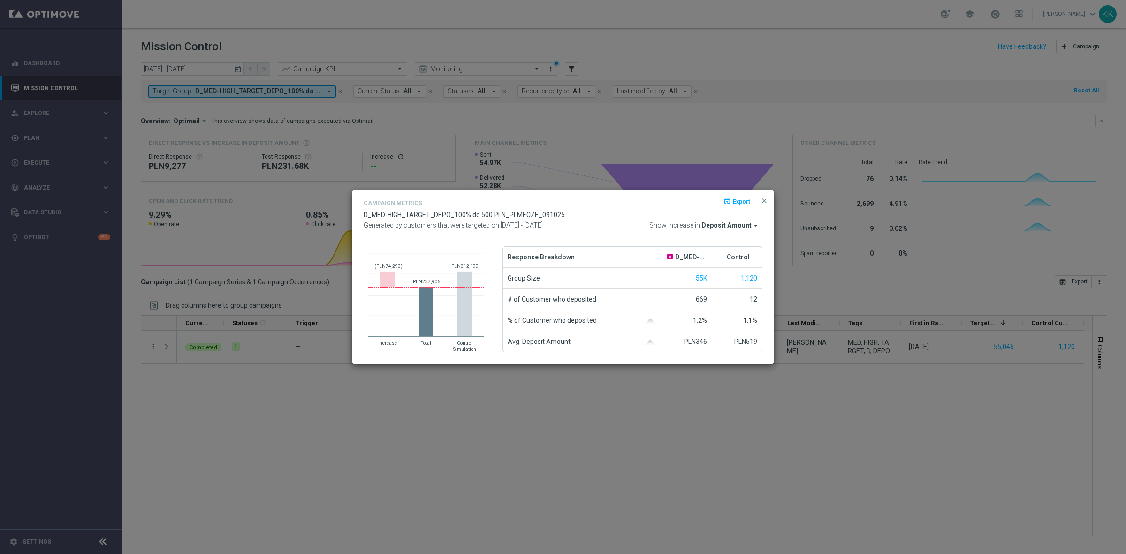
drag, startPoint x: 761, startPoint y: 194, endPoint x: 722, endPoint y: 201, distance: 39.6
click at [761, 195] on button "close" at bounding box center [764, 200] width 9 height 11
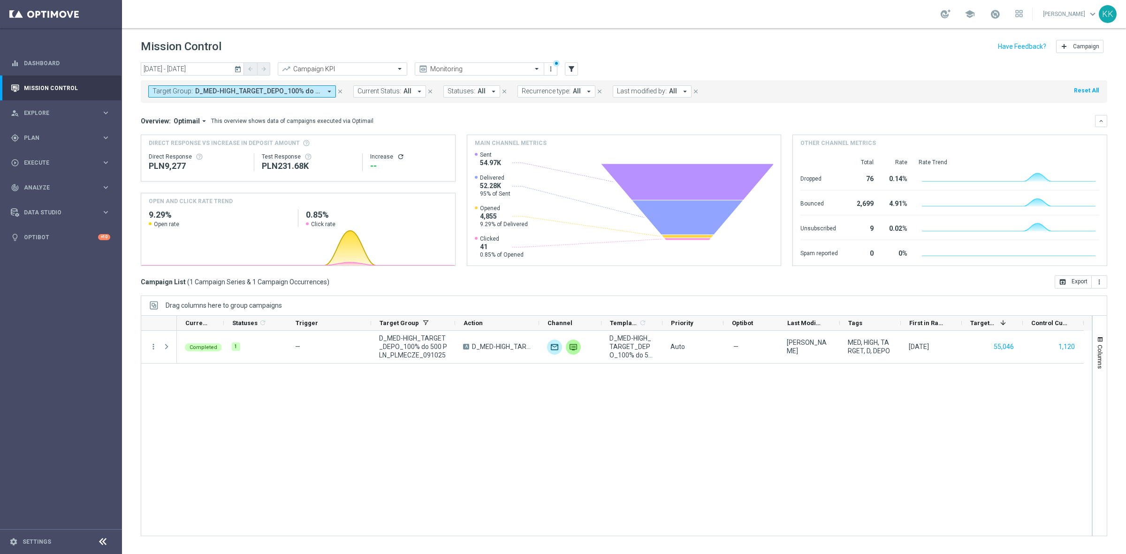
click at [255, 98] on div "Target Group: D_MED-HIGH_TARGET_DEPO_100% do 500 PLN_PLMECZE_091025 arrow_drop_…" at bounding box center [624, 91] width 967 height 23
click at [259, 94] on span "D_MED-HIGH_TARGET_DEPO_100% do 500 PLN_PLMECZE_091025" at bounding box center [258, 91] width 126 height 8
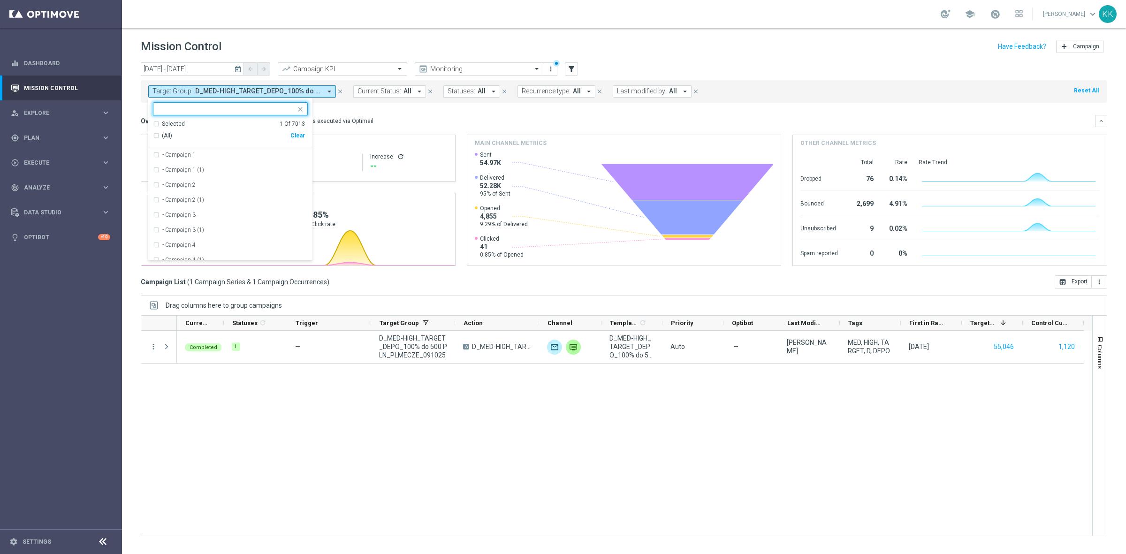
click at [307, 136] on div "Selected 1 Of 7013 (All) Clear" at bounding box center [230, 134] width 164 height 28
click at [292, 142] on div "(All) Clear" at bounding box center [229, 135] width 152 height 15
drag, startPoint x: 296, startPoint y: 137, endPoint x: 291, endPoint y: 135, distance: 5.4
click at [0, 0] on div "Clear" at bounding box center [0, 0] width 0 height 0
click at [231, 106] on input "text" at bounding box center [226, 109] width 137 height 8
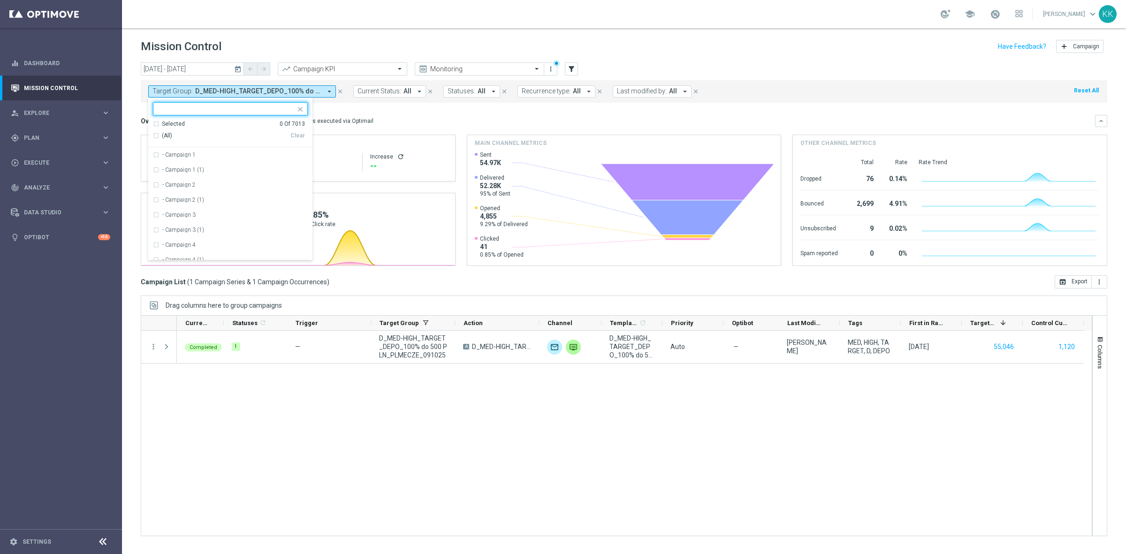
paste input "D_ALL_TARGET_BET_SW_100% do 300 PLN_111025"
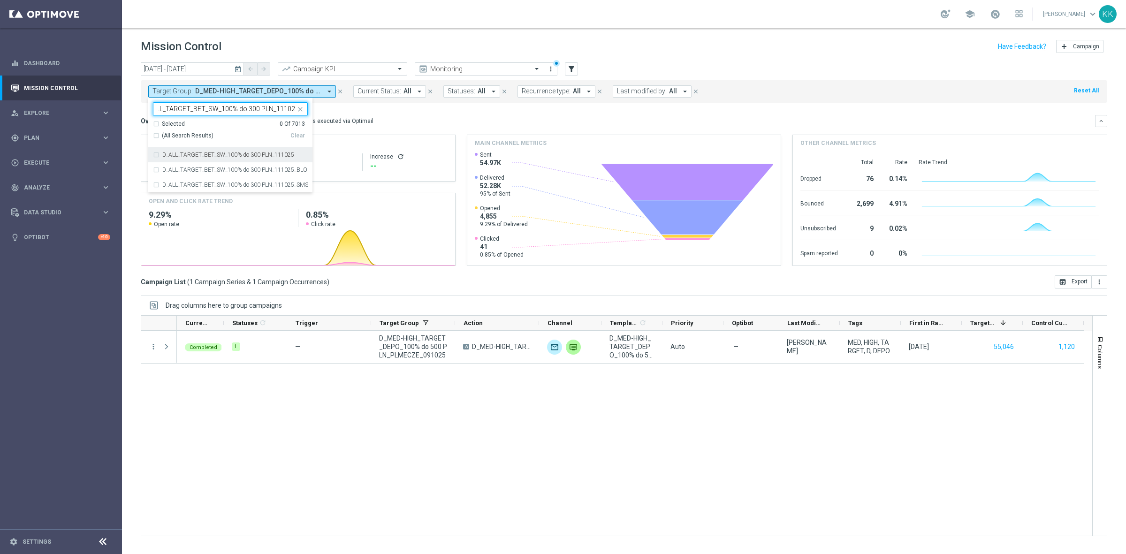
click at [229, 156] on label "D_ALL_TARGET_BET_SW_100% do 300 PLN_111025" at bounding box center [228, 155] width 132 height 6
type input "D_ALL_TARGET_BET_SW_100% do 300 PLN_111025"
click at [393, 23] on div "school [PERSON_NAME] keyboard_arrow_down KK" at bounding box center [624, 14] width 1004 height 28
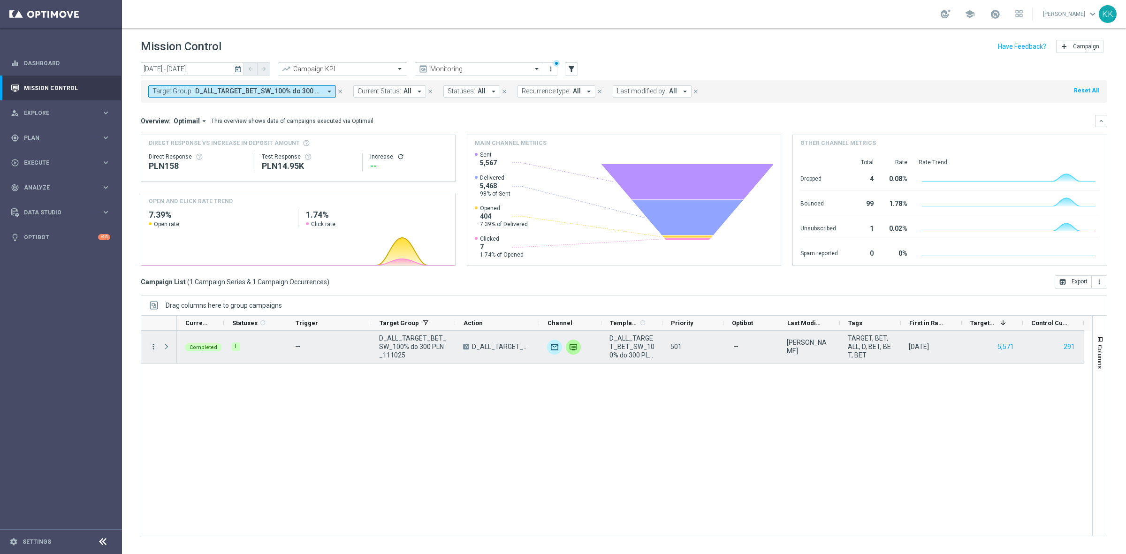
click at [149, 346] on icon "more_vert" at bounding box center [153, 347] width 8 height 8
click at [177, 367] on span "Campaign Metrics" at bounding box center [196, 366] width 49 height 7
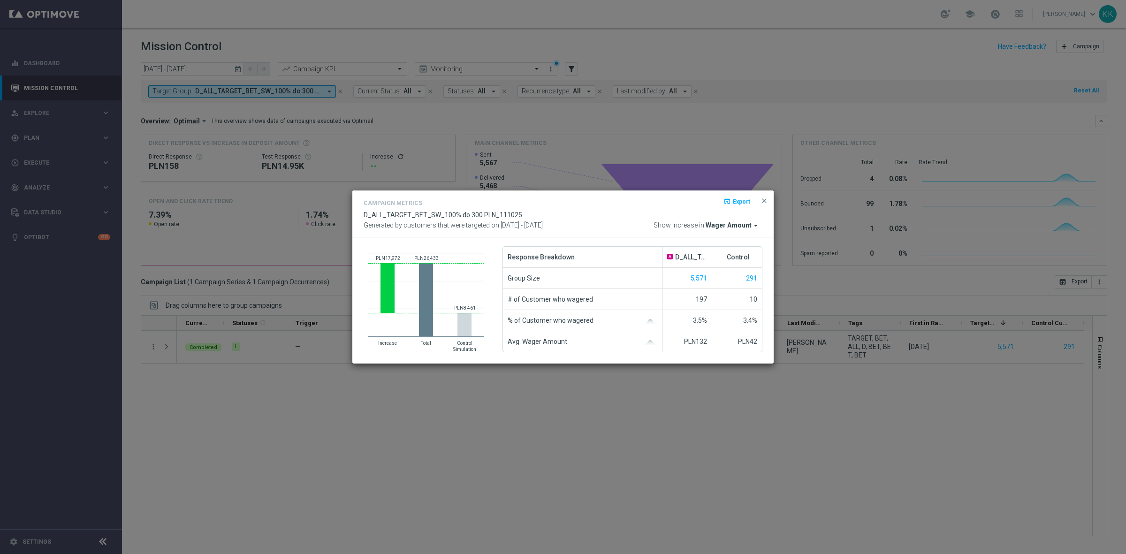
click at [746, 235] on div "Campaign Metrics open_in_browser Export D_ALL_TARGET_BET_SW_100% do 300 PLN_111…" at bounding box center [562, 214] width 421 height 47
click at [744, 225] on span "Wager Amount" at bounding box center [729, 225] width 46 height 8
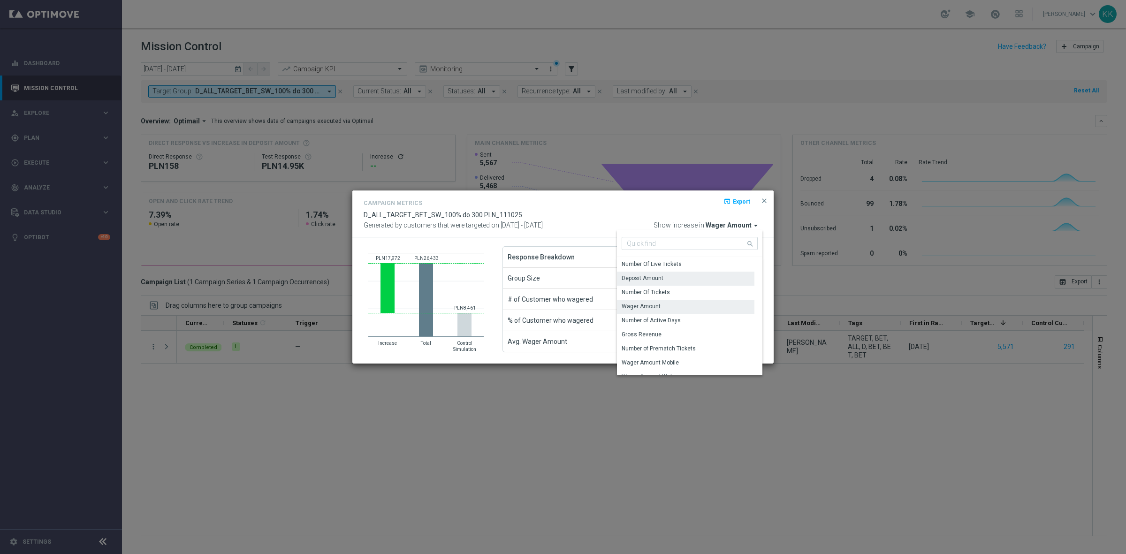
click at [691, 280] on div "Deposit Amount" at bounding box center [685, 278] width 137 height 13
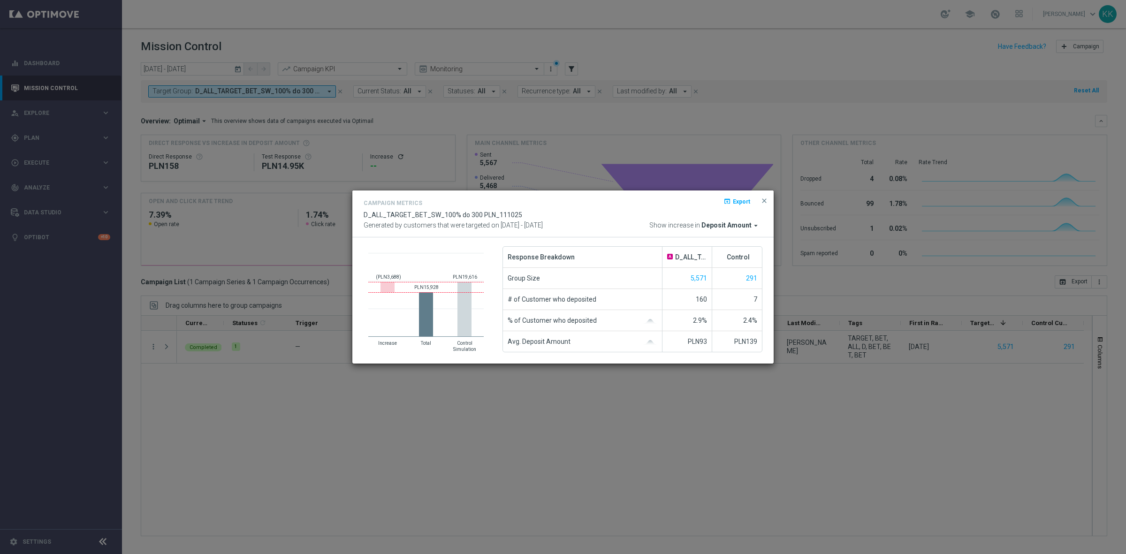
drag, startPoint x: 758, startPoint y: 196, endPoint x: 763, endPoint y: 194, distance: 6.1
click at [758, 198] on div "Campaign Metrics open_in_browser Export" at bounding box center [563, 205] width 399 height 14
click at [765, 198] on span "close" at bounding box center [765, 201] width 8 height 8
